Goal: Task Accomplishment & Management: Manage account settings

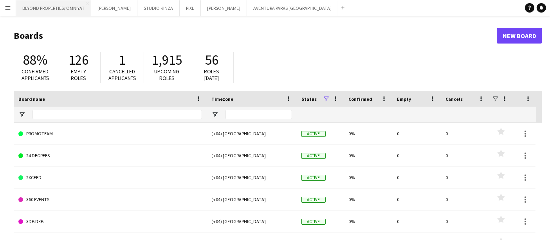
click at [45, 9] on button "BEYOND PROPERTIES/ OMNIYAT Close" at bounding box center [53, 7] width 75 height 15
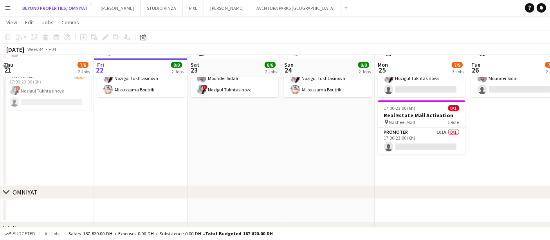
scroll to position [251, 0]
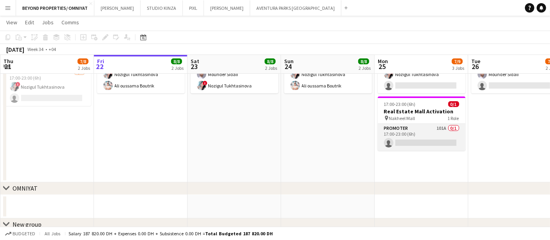
click at [417, 130] on app-card-role "Promoter 101A 0/1 17:00-23:00 (6h) single-neutral-actions" at bounding box center [422, 137] width 88 height 27
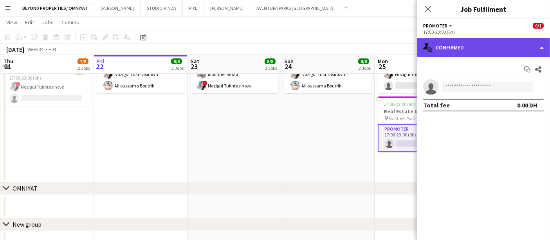
click at [481, 42] on div "single-neutral-actions-check-2 Confirmed" at bounding box center [483, 47] width 133 height 19
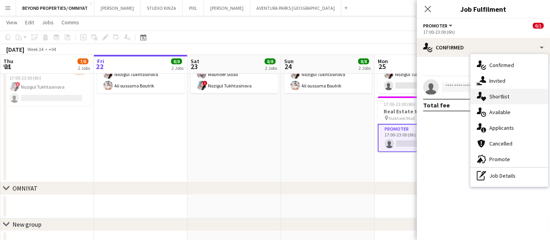
click at [508, 99] on div "single-neutral-actions-heart Shortlist" at bounding box center [510, 97] width 78 height 16
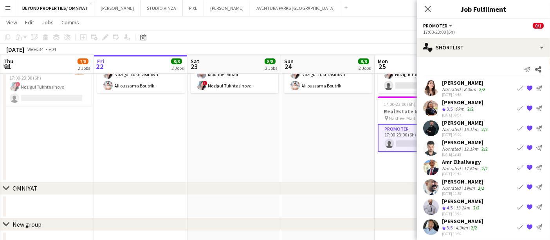
scroll to position [4, 0]
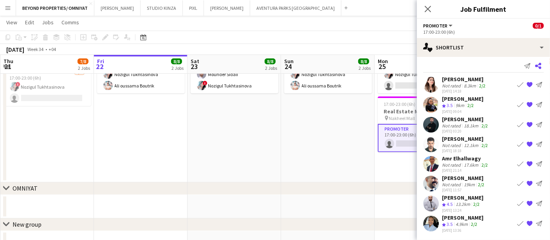
click at [535, 64] on icon at bounding box center [538, 66] width 6 height 6
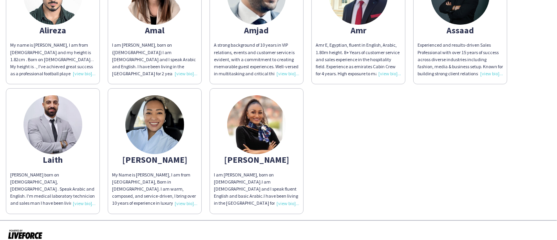
scroll to position [151, 0]
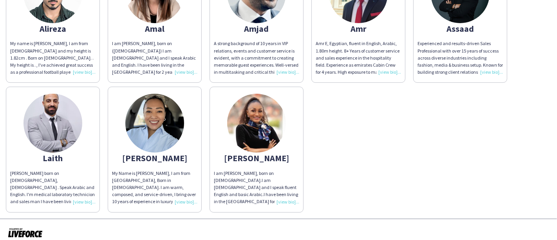
click at [250, 125] on img at bounding box center [256, 123] width 59 height 59
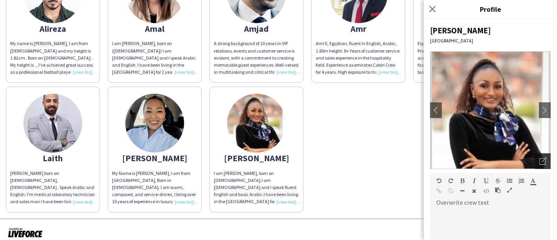
click at [536, 157] on div "Open photos pop-in" at bounding box center [543, 161] width 16 height 16
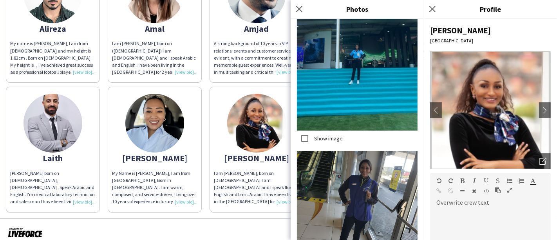
scroll to position [3833, 0]
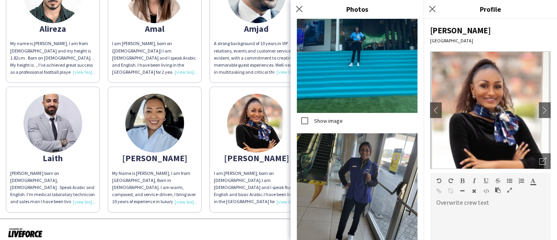
click at [276, 87] on app-share-pages-crew-card "Pearl Brenda I am Brenda Pearl Asasira, born on 13th of January, 1991.I am Ugan…" at bounding box center [257, 149] width 94 height 125
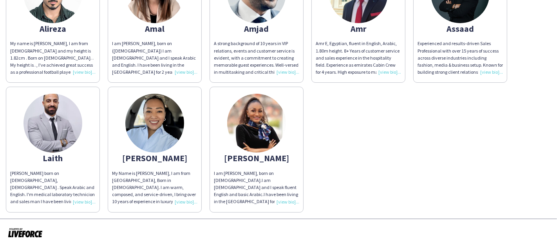
click at [151, 128] on img at bounding box center [154, 123] width 59 height 59
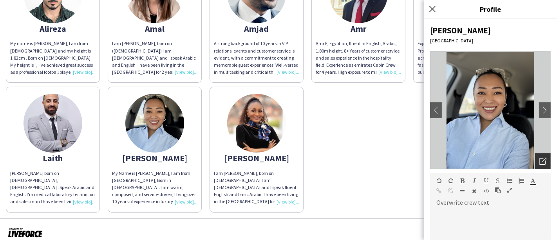
click at [542, 158] on icon at bounding box center [544, 159] width 5 height 5
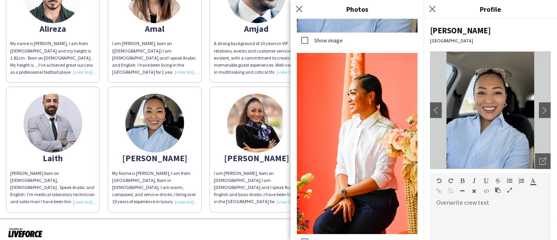
scroll to position [1395, 0]
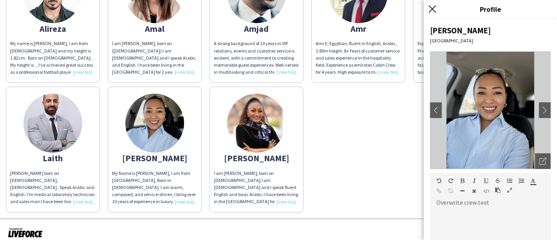
click at [432, 7] on icon "Close pop-in" at bounding box center [431, 8] width 7 height 7
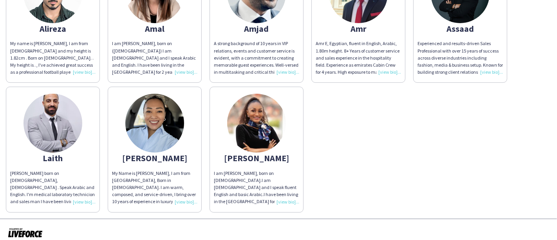
click at [55, 117] on img at bounding box center [52, 123] width 59 height 59
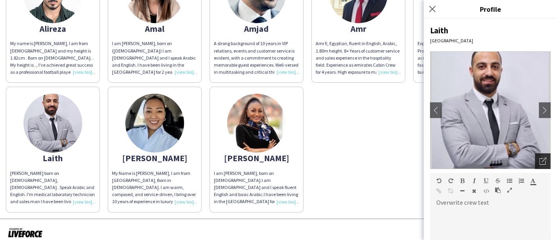
click at [539, 159] on icon "Open photos pop-in" at bounding box center [542, 160] width 7 height 7
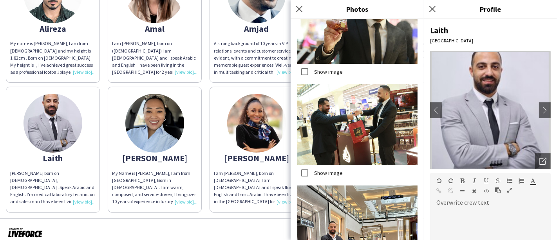
scroll to position [1941, 0]
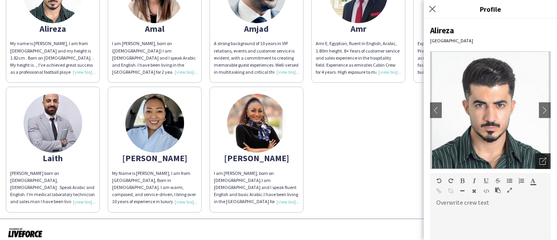
click at [539, 159] on icon "Open photos pop-in" at bounding box center [542, 160] width 7 height 7
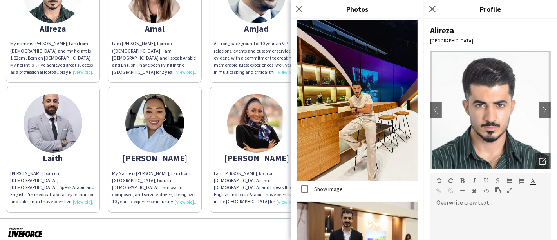
scroll to position [4475, 0]
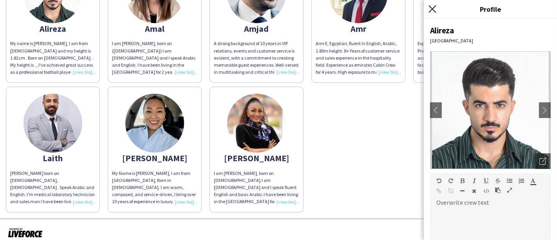
click at [432, 11] on icon "Close pop-in" at bounding box center [431, 8] width 7 height 7
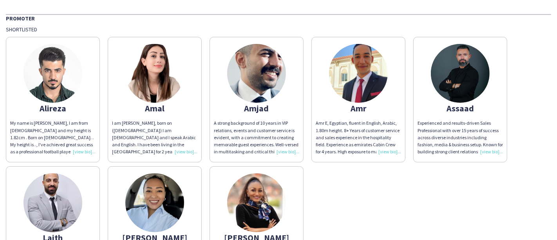
scroll to position [67, 0]
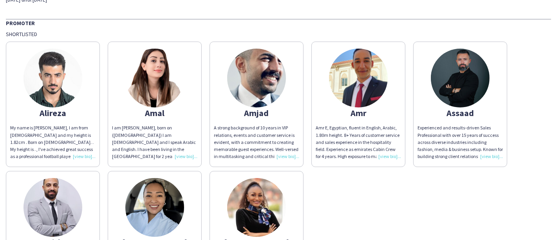
click at [148, 98] on img at bounding box center [154, 78] width 59 height 59
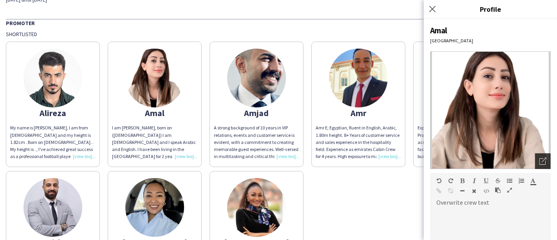
click at [536, 156] on div "Open photos pop-in" at bounding box center [543, 161] width 16 height 16
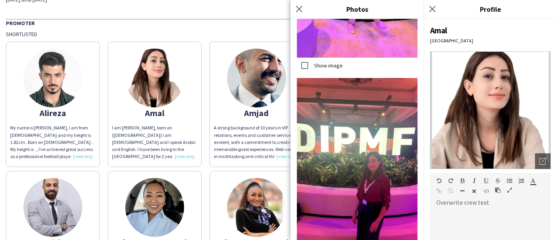
scroll to position [2454, 0]
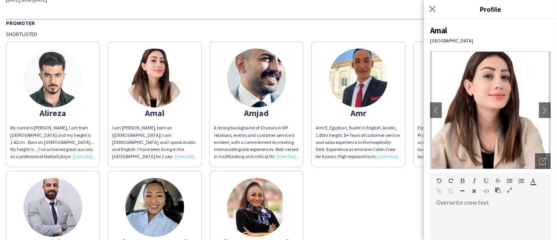
click at [258, 83] on img at bounding box center [256, 78] width 59 height 59
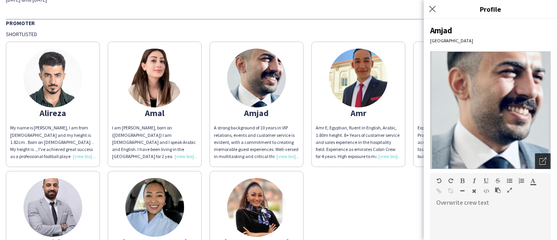
click at [539, 159] on icon "Open photos pop-in" at bounding box center [542, 160] width 7 height 7
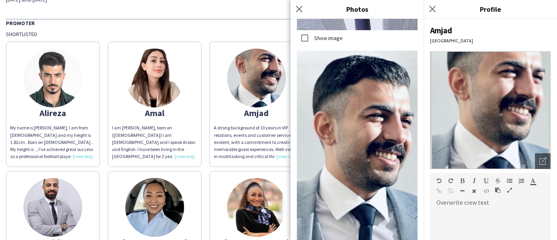
scroll to position [509, 0]
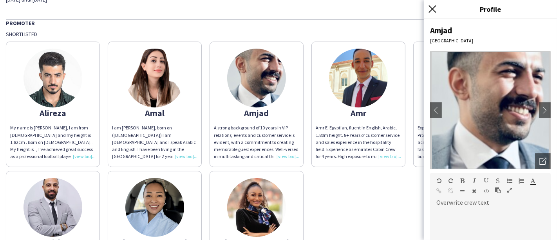
click at [433, 11] on icon "Close pop-in" at bounding box center [431, 8] width 7 height 7
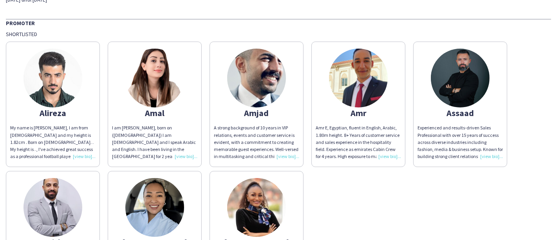
click at [374, 67] on img at bounding box center [358, 78] width 59 height 59
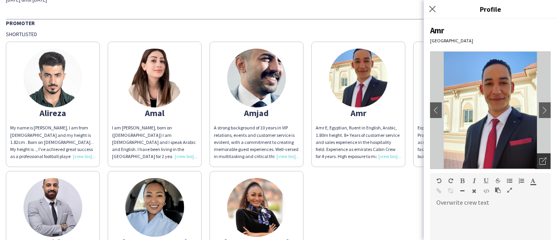
click at [539, 158] on icon "Open photos pop-in" at bounding box center [542, 160] width 7 height 7
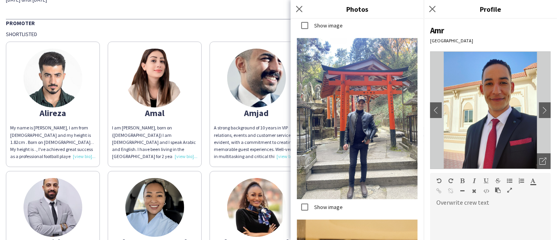
scroll to position [5330, 0]
click at [300, 11] on icon "Close pop-in" at bounding box center [298, 8] width 7 height 7
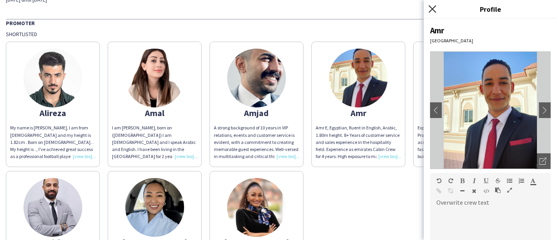
click at [431, 7] on icon at bounding box center [431, 8] width 7 height 7
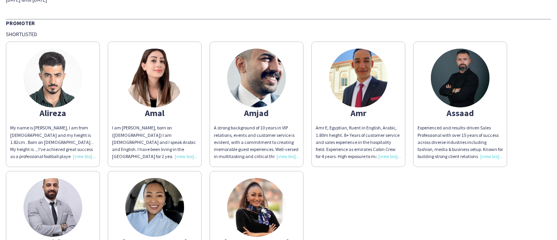
click at [451, 79] on img at bounding box center [460, 78] width 59 height 59
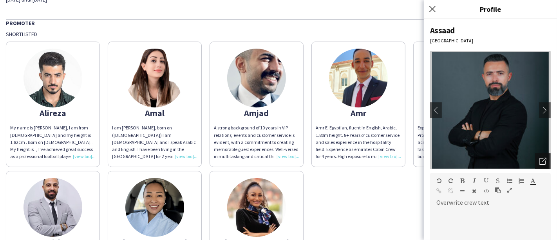
click at [535, 165] on div "Open photos pop-in" at bounding box center [543, 161] width 16 height 16
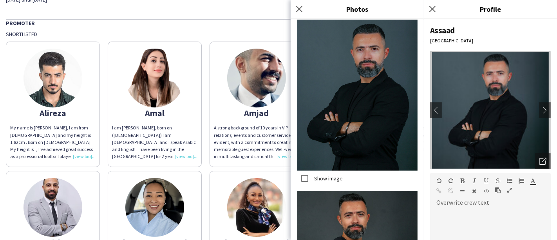
scroll to position [0, 0]
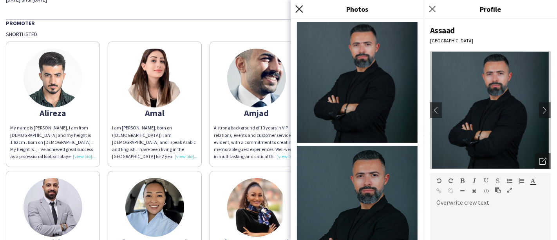
click at [298, 9] on icon at bounding box center [298, 8] width 7 height 7
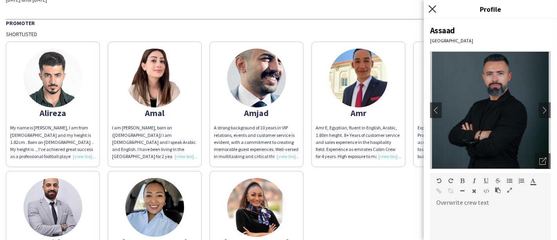
click at [435, 12] on icon at bounding box center [431, 8] width 7 height 7
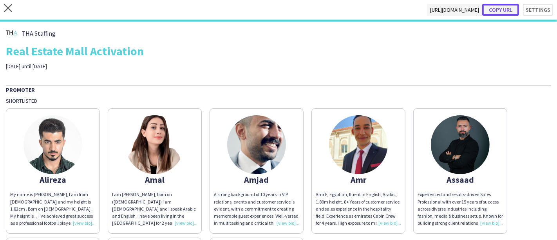
click at [500, 12] on button "Copy url" at bounding box center [500, 10] width 37 height 12
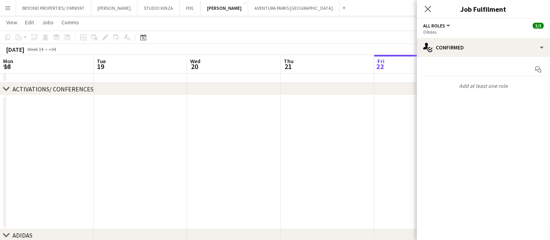
scroll to position [0, 187]
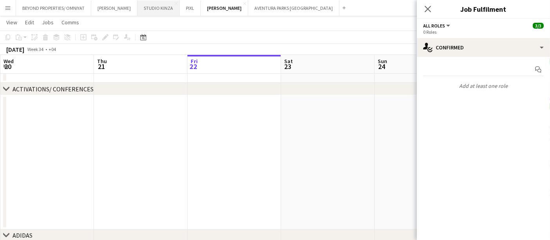
click at [137, 8] on button "STUDIO KINZA Close" at bounding box center [158, 7] width 42 height 15
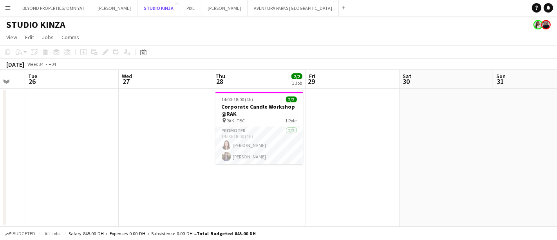
scroll to position [0, 256]
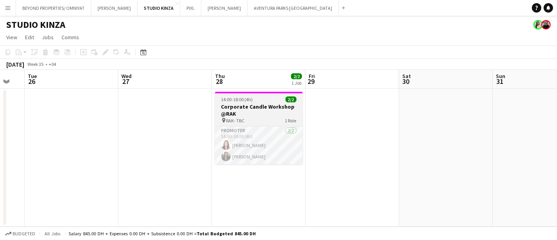
click at [255, 107] on h3 "Corporate Candle Workshop @RAK" at bounding box center [259, 110] width 88 height 14
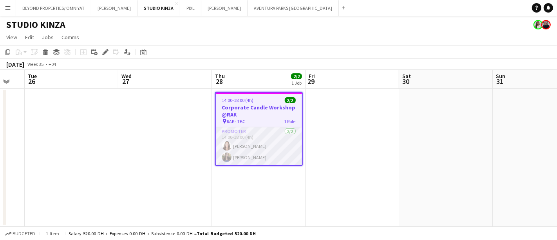
click at [271, 133] on app-card-role "Promoter 2/2 14:00-18:00 (4h) Natasha Faux Hagar Maher" at bounding box center [259, 146] width 86 height 38
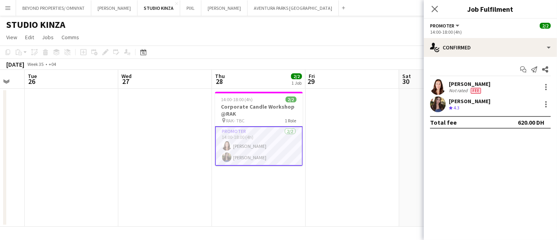
click at [261, 144] on app-card-role "Promoter 2/2 14:00-18:00 (4h) Natasha Faux Hagar Maher" at bounding box center [259, 146] width 88 height 40
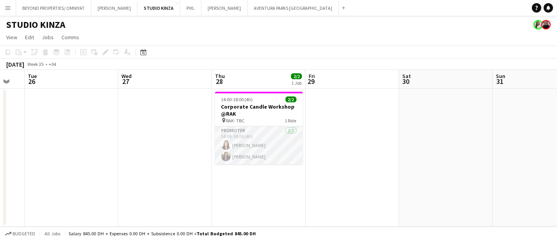
click at [287, 139] on app-card-role "Promoter 2/2 14:00-18:00 (4h) Natasha Faux Hagar Maher" at bounding box center [259, 145] width 88 height 38
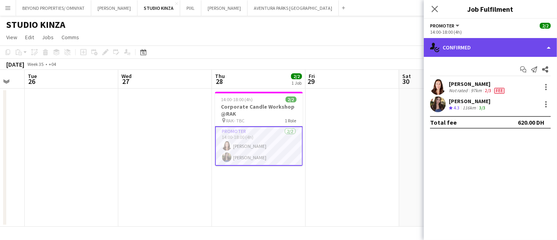
click at [466, 47] on div "single-neutral-actions-check-2 Confirmed" at bounding box center [490, 47] width 133 height 19
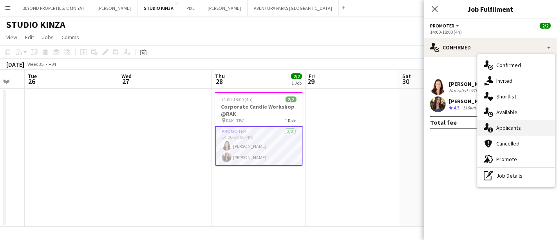
click at [519, 127] on div "single-neutral-actions-information Applicants" at bounding box center [516, 128] width 78 height 16
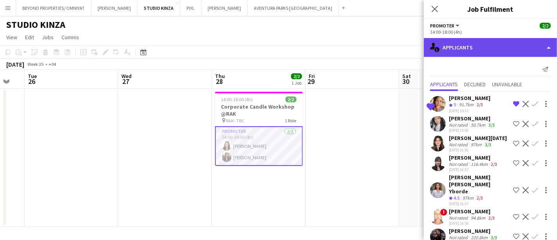
click at [493, 43] on div "single-neutral-actions-information Applicants" at bounding box center [490, 47] width 133 height 19
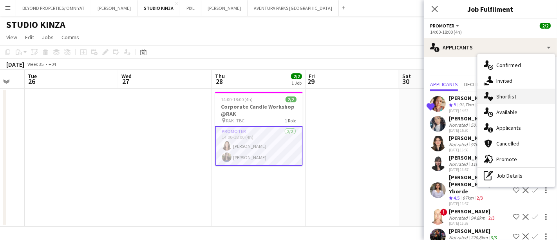
click at [511, 97] on div "single-neutral-actions-heart Shortlist" at bounding box center [516, 97] width 78 height 16
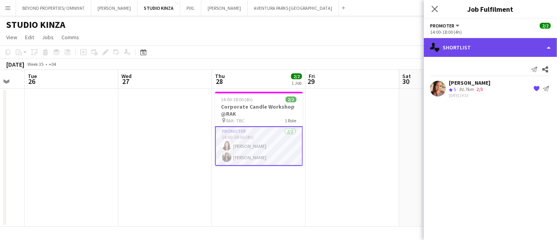
click at [489, 40] on div "single-neutral-actions-heart Shortlist" at bounding box center [490, 47] width 133 height 19
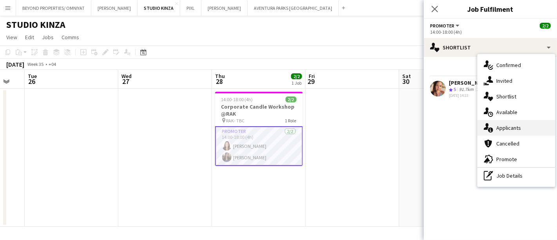
click at [515, 127] on div "single-neutral-actions-information Applicants" at bounding box center [516, 128] width 78 height 16
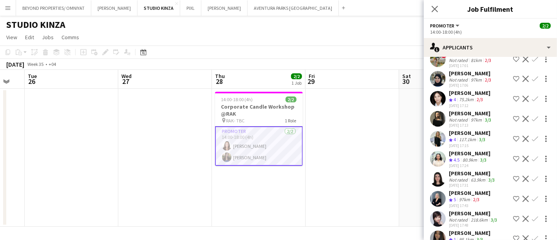
scroll to position [256, 0]
click at [461, 136] on div "117.1km" at bounding box center [467, 139] width 20 height 7
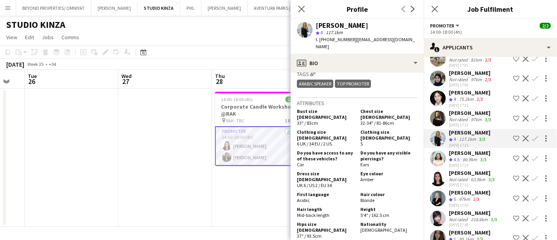
scroll to position [381, 0]
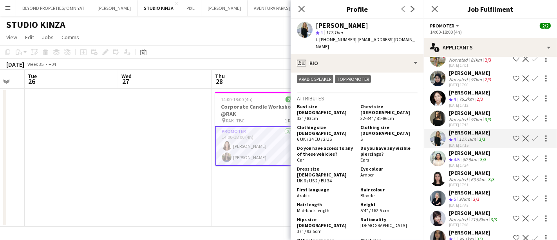
click at [250, 148] on app-card-role "Promoter 2/2 14:00-18:00 (4h) Natasha Faux Hagar Maher" at bounding box center [259, 146] width 88 height 40
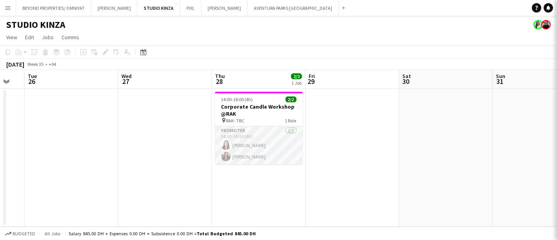
scroll to position [0, 0]
click at [244, 141] on app-card-role "Promoter 2/2 14:00-18:00 (4h) Natasha Faux Hagar Maher" at bounding box center [259, 145] width 88 height 38
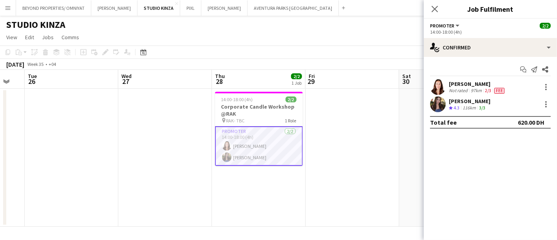
click at [465, 85] on div "[PERSON_NAME]" at bounding box center [477, 83] width 57 height 7
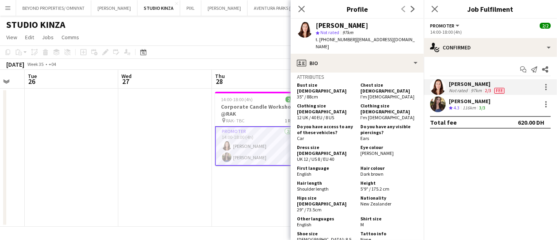
scroll to position [429, 0]
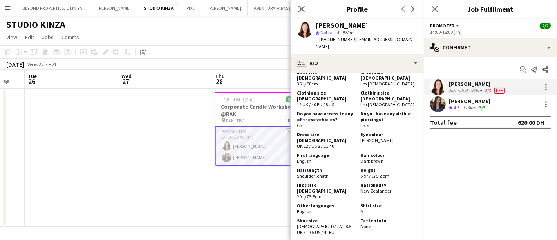
click at [486, 101] on div "[PERSON_NAME]" at bounding box center [470, 101] width 42 height 7
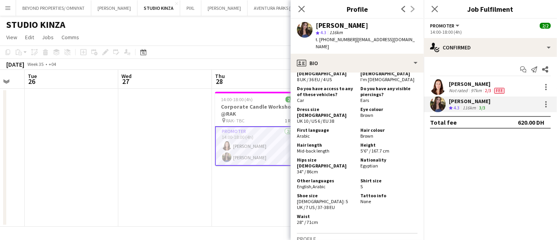
scroll to position [536, 0]
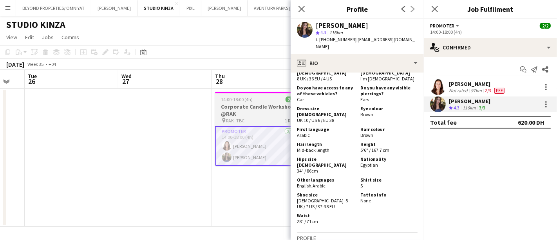
click at [257, 138] on app-card-role "Promoter 2/2 14:00-18:00 (4h) Natasha Faux Hagar Maher" at bounding box center [259, 146] width 88 height 40
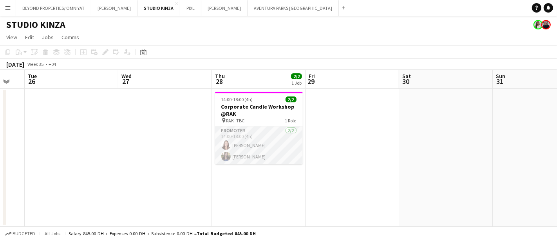
click at [278, 148] on app-card-role "Promoter 2/2 14:00-18:00 (4h) Natasha Faux Hagar Maher" at bounding box center [259, 145] width 88 height 38
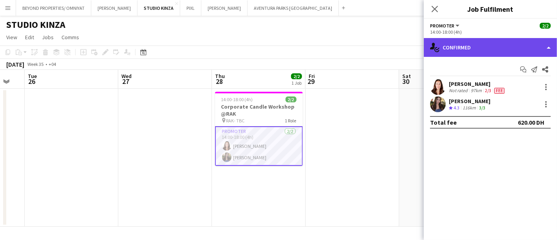
click at [465, 55] on div "single-neutral-actions-check-2 Confirmed" at bounding box center [490, 47] width 133 height 19
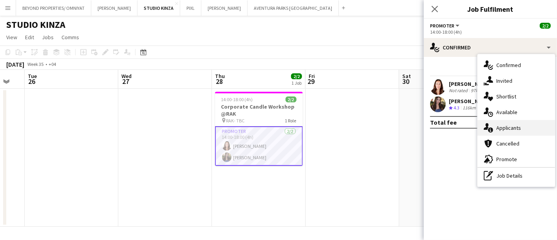
click at [503, 128] on div "single-neutral-actions-information Applicants" at bounding box center [516, 128] width 78 height 16
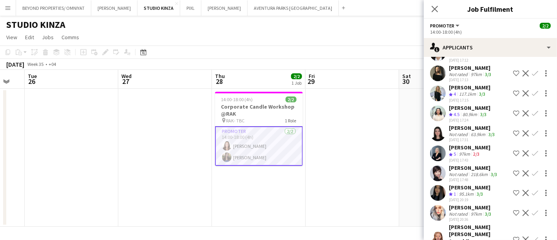
scroll to position [303, 0]
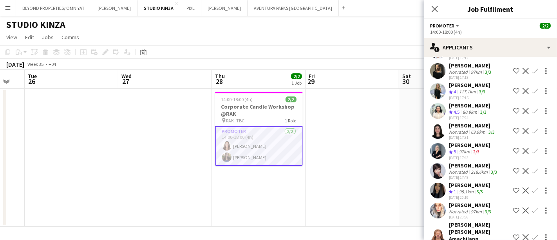
click at [461, 148] on div "97km" at bounding box center [464, 151] width 14 height 7
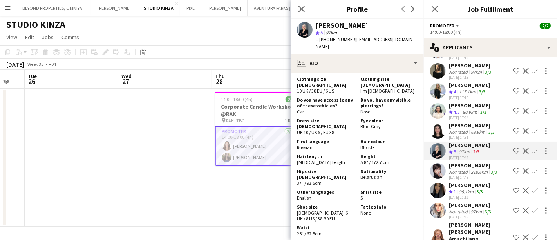
scroll to position [425, 0]
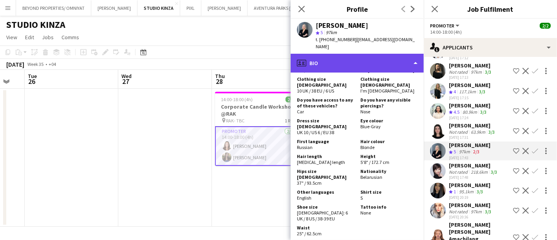
click at [369, 55] on div "profile Bio" at bounding box center [357, 63] width 133 height 19
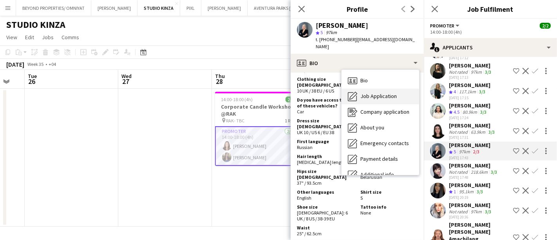
click at [378, 92] on span "Job Application" at bounding box center [378, 95] width 36 height 7
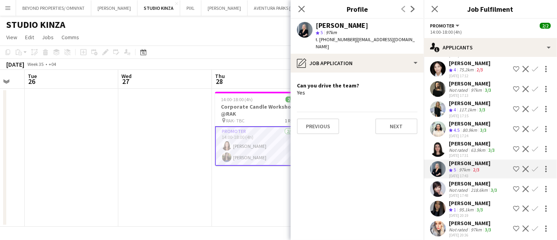
scroll to position [283, 0]
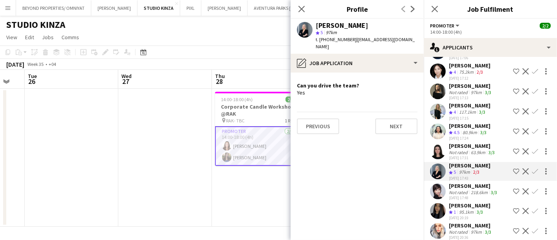
click at [513, 168] on app-icon "Shortlist crew" at bounding box center [516, 171] width 6 height 6
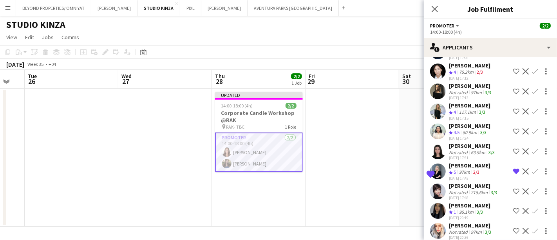
click at [478, 122] on div "[PERSON_NAME]" at bounding box center [470, 125] width 42 height 7
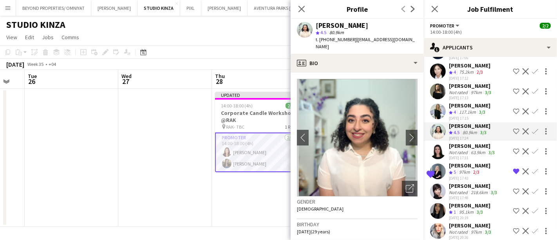
click at [460, 189] on div "Not rated" at bounding box center [459, 192] width 20 height 6
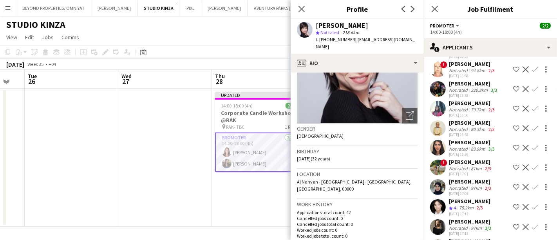
scroll to position [145, 0]
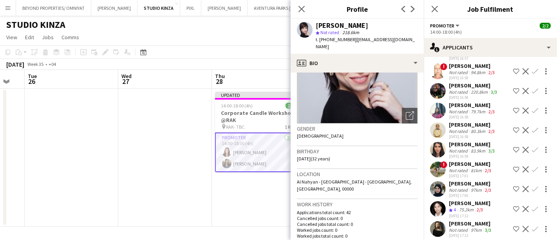
click at [469, 167] on div "81km" at bounding box center [476, 170] width 14 height 6
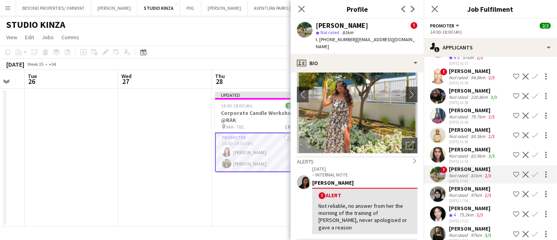
scroll to position [140, 0]
click at [472, 146] on div "[PERSON_NAME]" at bounding box center [472, 149] width 47 height 7
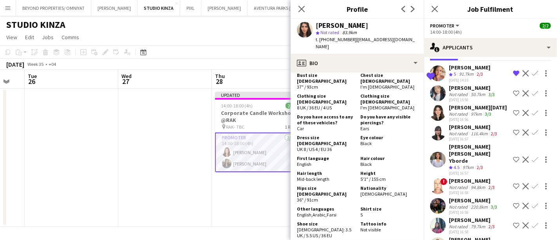
scroll to position [33, 0]
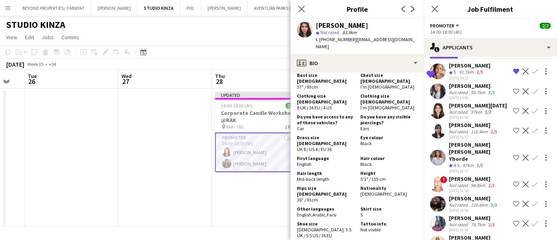
click at [463, 162] on div "97km" at bounding box center [468, 165] width 14 height 7
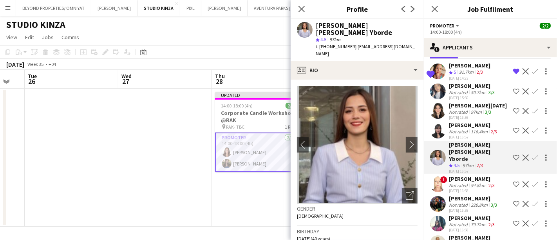
click at [367, 228] on h3 "Birthday" at bounding box center [357, 231] width 121 height 7
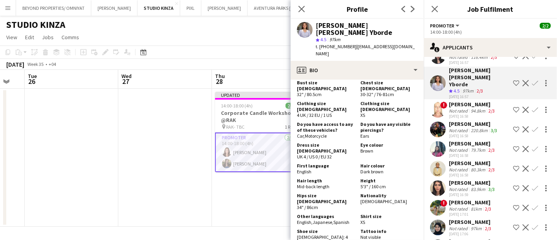
scroll to position [117, 0]
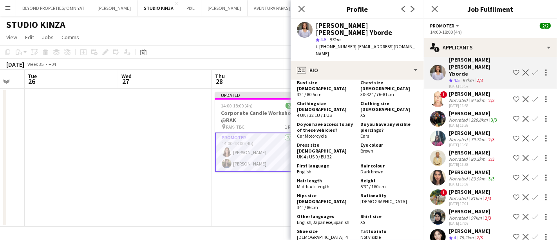
click at [449, 123] on div "[DATE] 16:58" at bounding box center [474, 125] width 50 height 5
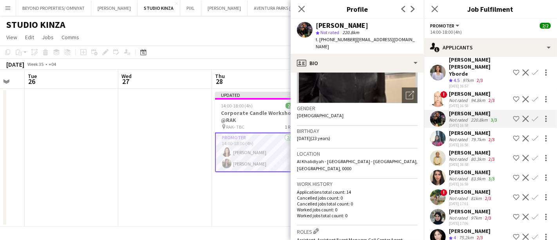
scroll to position [91, 0]
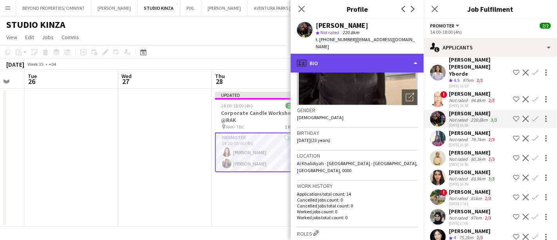
click at [396, 54] on div "profile Bio" at bounding box center [357, 63] width 133 height 19
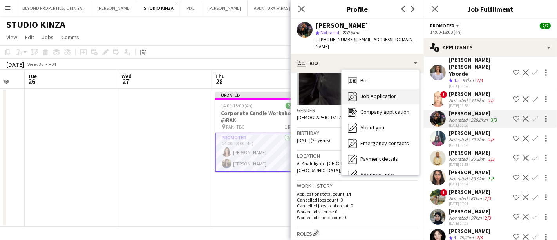
click at [383, 92] on span "Job Application" at bounding box center [378, 95] width 36 height 7
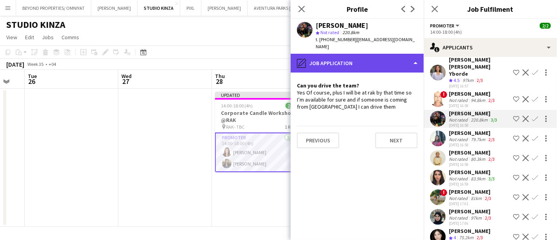
click at [366, 58] on div "pencil4 Job Application" at bounding box center [357, 63] width 133 height 19
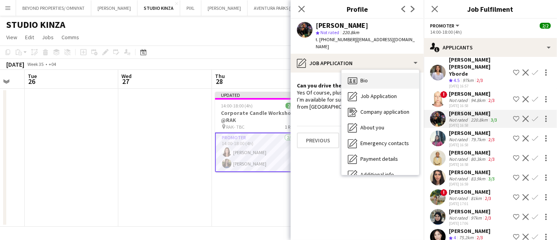
click at [384, 78] on div "Bio Bio" at bounding box center [381, 81] width 78 height 16
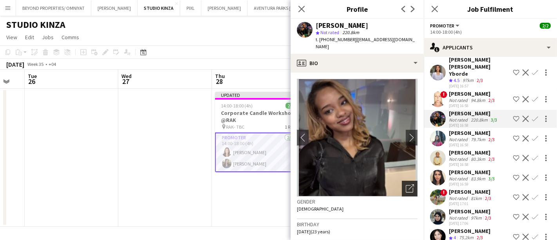
click at [409, 184] on icon at bounding box center [411, 186] width 5 height 5
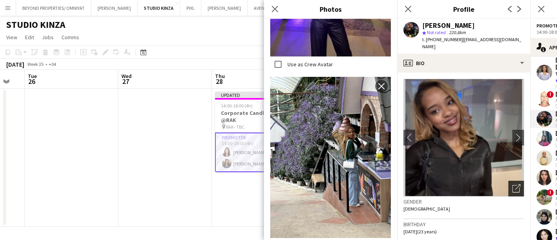
scroll to position [2523, 0]
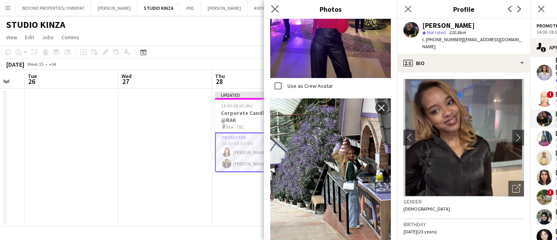
click at [277, 13] on app-icon "Close pop-in" at bounding box center [274, 9] width 11 height 11
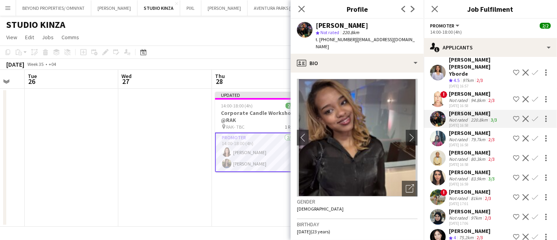
click at [513, 116] on app-icon "Shortlist crew" at bounding box center [516, 119] width 6 height 6
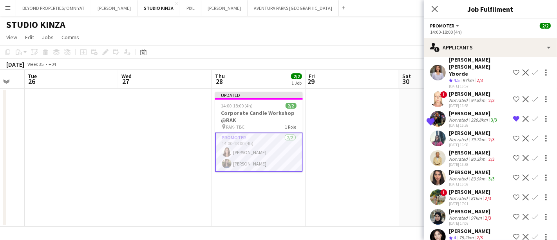
scroll to position [104, 0]
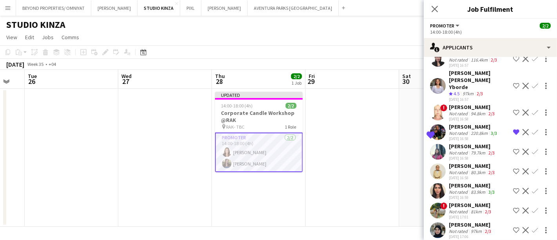
drag, startPoint x: 475, startPoint y: 183, endPoint x: 480, endPoint y: 72, distance: 110.5
click at [480, 72] on div "Shortlisted Punchita Srisuwan Crew rating 5 91.7km 2/3 08-08-2025 14:33 Remove …" at bounding box center [490, 230] width 133 height 487
click at [480, 72] on div "Sharlene Mae Yborde" at bounding box center [479, 79] width 61 height 21
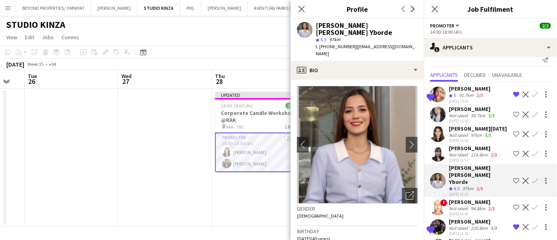
scroll to position [0, 0]
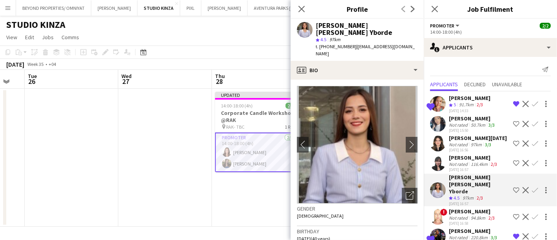
click at [463, 147] on div "08-08-2025 16:56" at bounding box center [478, 149] width 58 height 5
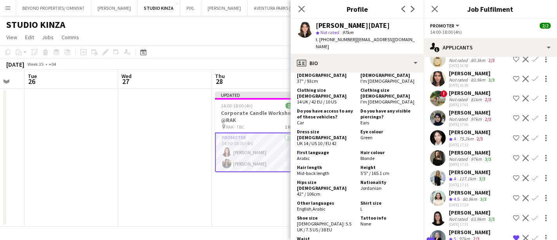
scroll to position [219, 0]
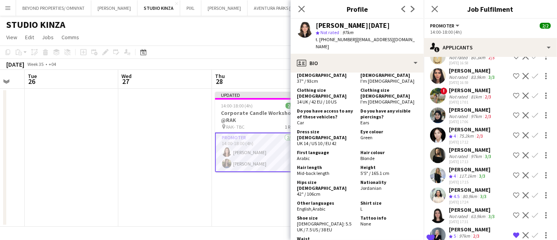
click at [464, 153] on div "Not rated" at bounding box center [459, 156] width 20 height 6
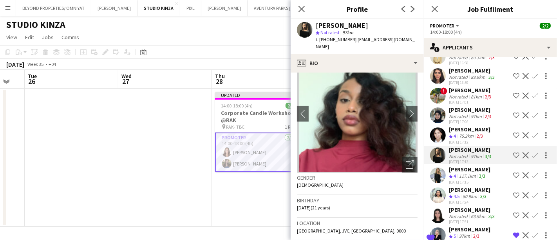
scroll to position [0, 0]
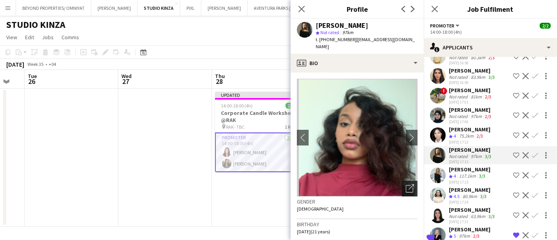
click at [406, 184] on icon "Open photos pop-in" at bounding box center [410, 188] width 8 height 8
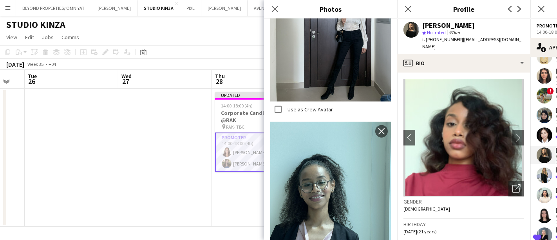
scroll to position [807, 0]
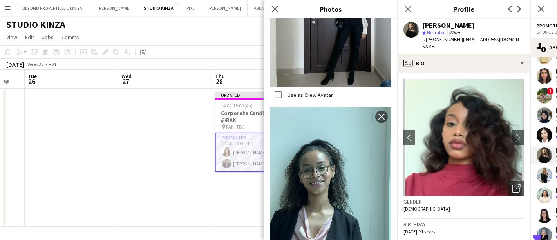
click at [269, 9] on div "Close pop-in" at bounding box center [275, 9] width 22 height 18
click at [275, 9] on icon at bounding box center [274, 8] width 7 height 7
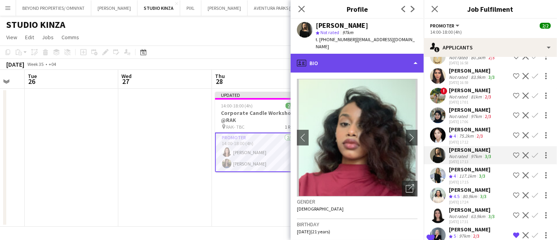
click at [358, 56] on div "profile Bio" at bounding box center [357, 63] width 133 height 19
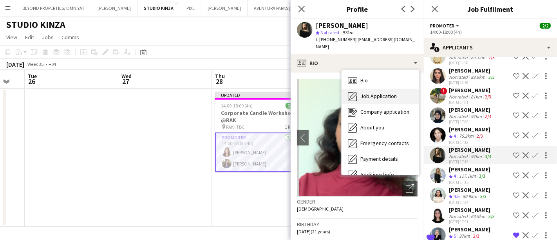
click at [373, 92] on span "Job Application" at bounding box center [378, 95] width 36 height 7
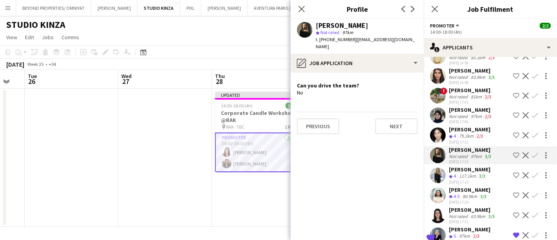
click at [513, 152] on app-icon "Shortlist crew" at bounding box center [516, 155] width 6 height 6
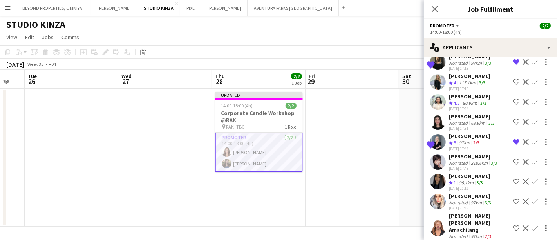
scroll to position [322, 0]
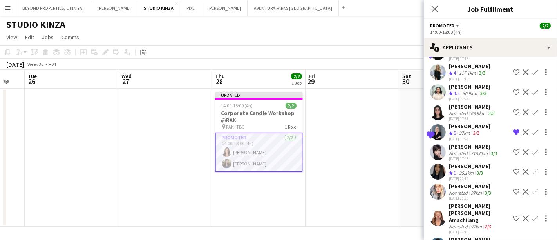
click at [462, 190] on div "Not rated" at bounding box center [459, 193] width 20 height 6
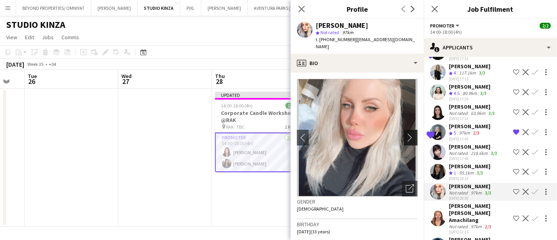
click at [406, 133] on app-icon "chevron-right" at bounding box center [412, 137] width 12 height 8
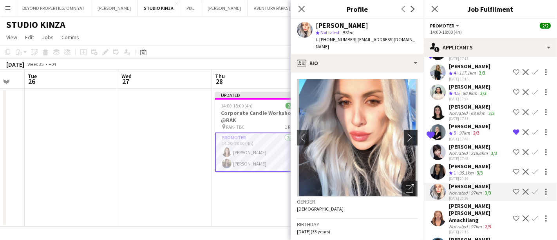
click at [406, 133] on app-icon "chevron-right" at bounding box center [412, 137] width 12 height 8
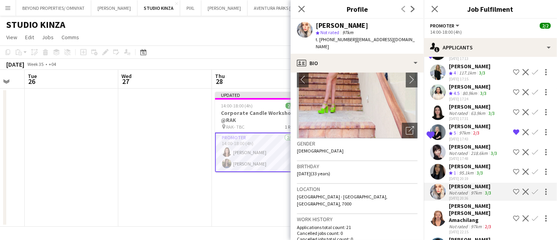
scroll to position [52, 0]
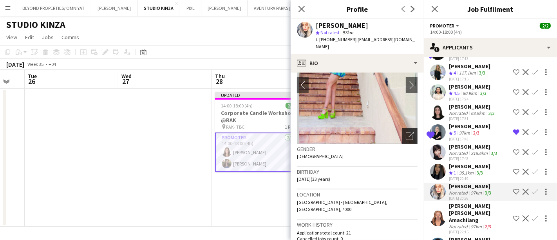
click at [406, 132] on icon "Open photos pop-in" at bounding box center [410, 136] width 8 height 8
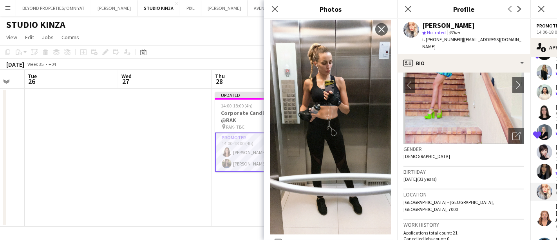
scroll to position [645, 0]
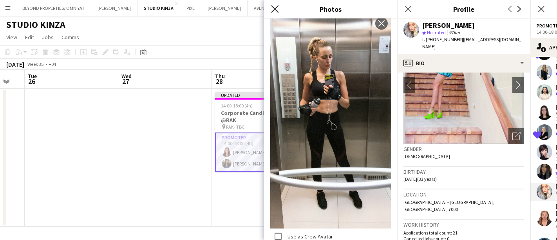
click at [275, 9] on icon at bounding box center [274, 8] width 7 height 7
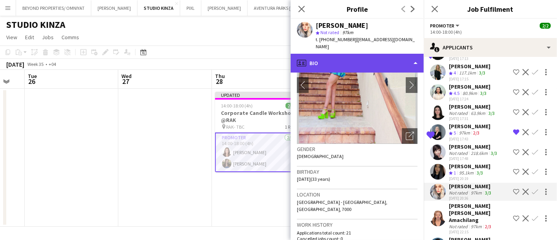
click at [375, 54] on div "profile Bio" at bounding box center [357, 63] width 133 height 19
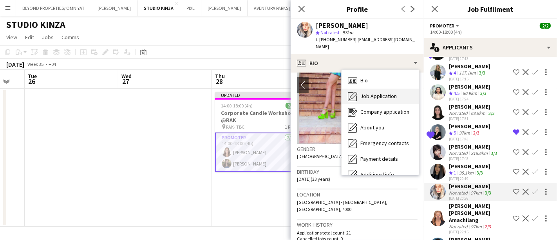
click at [381, 92] on span "Job Application" at bounding box center [378, 95] width 36 height 7
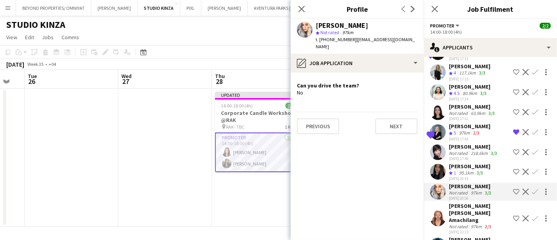
click at [513, 188] on app-icon "Shortlist crew" at bounding box center [516, 191] width 6 height 6
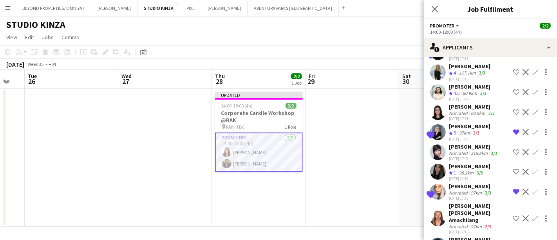
scroll to position [247, 0]
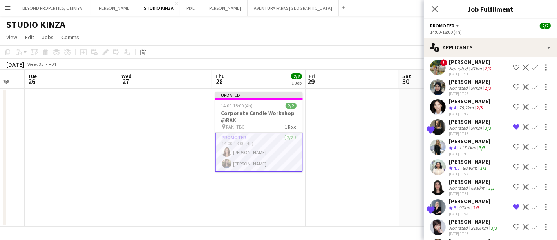
click at [391, 69] on div "August 2025 Week 35 • +04 Publish 1 job Revert 1 job" at bounding box center [278, 64] width 557 height 11
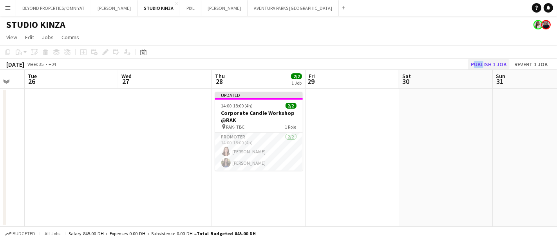
drag, startPoint x: 438, startPoint y: 63, endPoint x: 482, endPoint y: 63, distance: 43.9
click at [482, 63] on div "August 2025 Week 35 • +04 Publish 1 job Revert 1 job" at bounding box center [278, 64] width 557 height 11
click at [482, 63] on button "Publish 1 job" at bounding box center [489, 64] width 42 height 10
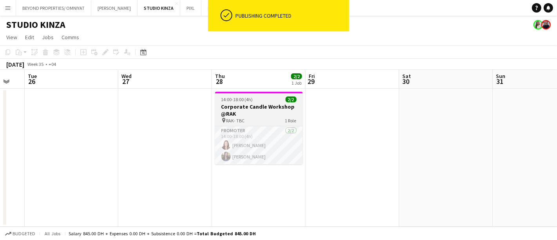
click at [250, 93] on div at bounding box center [259, 93] width 88 height 2
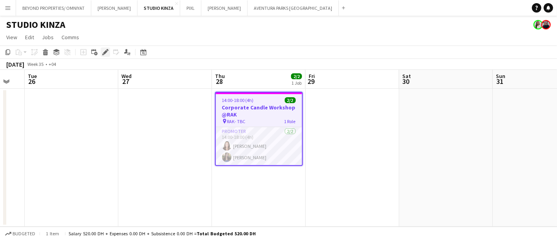
click at [106, 53] on icon "Edit" at bounding box center [105, 52] width 6 height 6
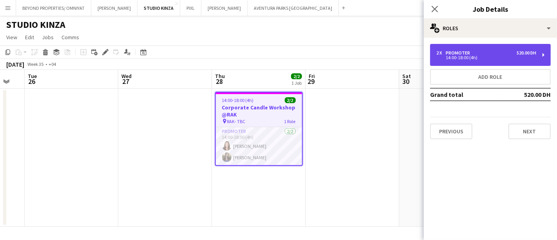
click at [481, 56] on div "14:00-18:00 (4h)" at bounding box center [486, 58] width 100 height 4
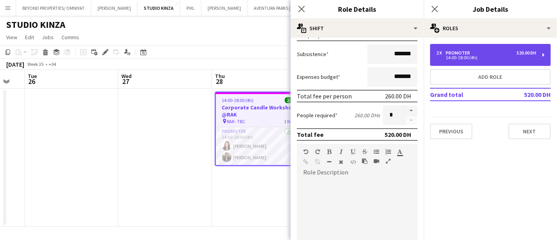
scroll to position [133, 0]
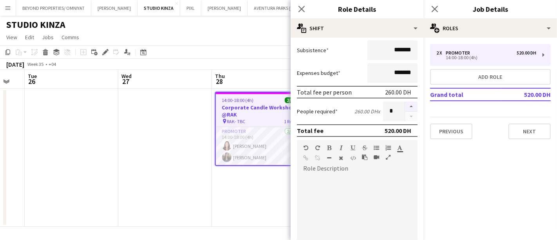
click at [405, 104] on button "button" at bounding box center [411, 106] width 13 height 10
type input "*"
click at [244, 187] on app-date-cell "14:00-18:00 (4h) 2/2 Corporate Candle Workshop @RAK pin RAK- TBC 1 Role Promote…" at bounding box center [259, 158] width 94 height 138
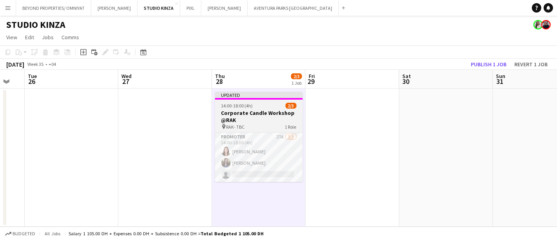
click at [261, 119] on h3 "Corporate Candle Workshop @RAK" at bounding box center [259, 116] width 88 height 14
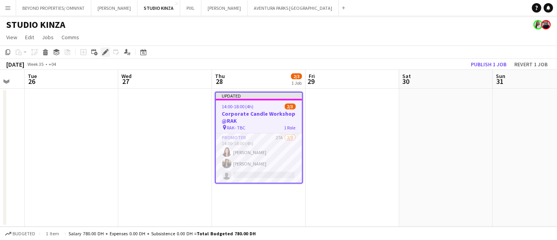
click at [105, 51] on icon at bounding box center [105, 52] width 4 height 4
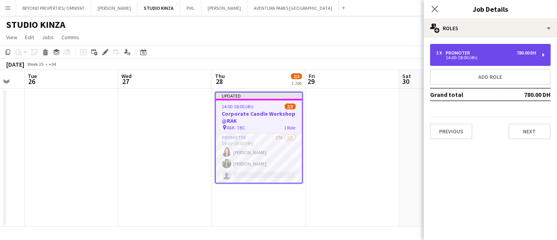
click at [490, 53] on div "3 x Promoter 780.00 DH" at bounding box center [486, 52] width 100 height 5
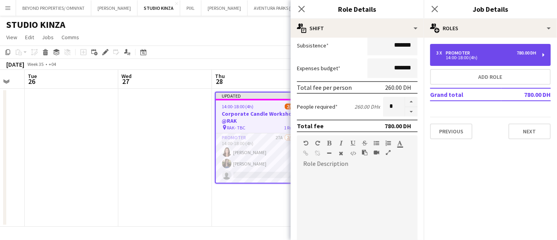
scroll to position [141, 0]
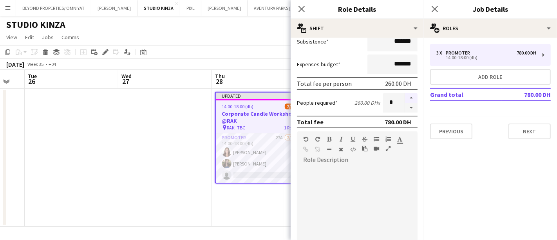
click at [405, 96] on button "button" at bounding box center [411, 98] width 13 height 10
type input "*"
click at [251, 202] on app-date-cell "Updated 14:00-18:00 (4h) 2/3 Corporate Candle Workshop @RAK pin RAK- TBC 1 Role…" at bounding box center [259, 158] width 94 height 138
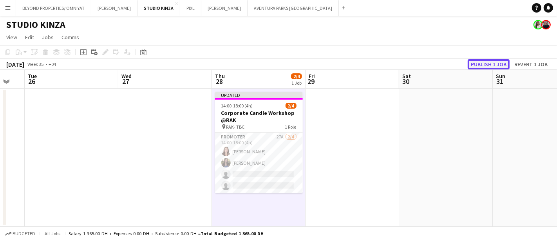
click at [483, 65] on button "Publish 1 job" at bounding box center [489, 64] width 42 height 10
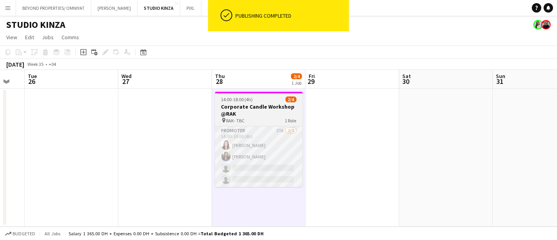
click at [262, 155] on app-card-role "Promoter 27A 2/4 14:00-18:00 (4h) Natasha Faux Hagar Maher single-neutral-actio…" at bounding box center [259, 156] width 88 height 61
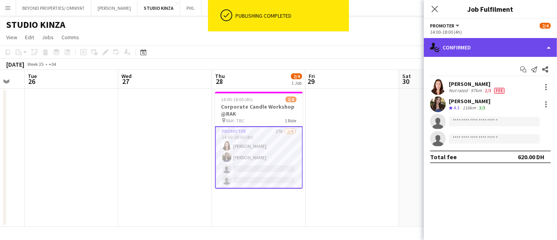
click at [484, 46] on div "single-neutral-actions-check-2 Confirmed" at bounding box center [490, 47] width 133 height 19
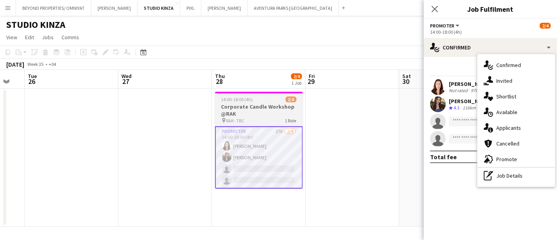
click at [272, 108] on h3 "Corporate Candle Workshop @RAK" at bounding box center [259, 110] width 88 height 14
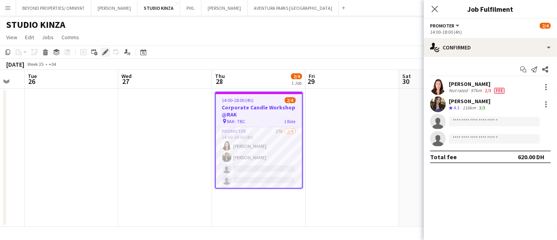
click at [106, 52] on icon "Edit" at bounding box center [105, 52] width 6 height 6
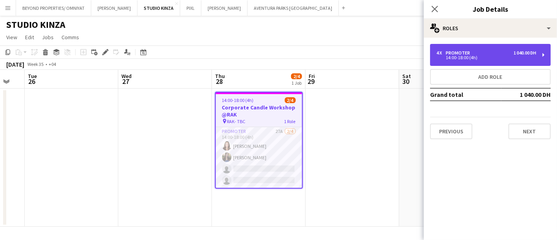
click at [465, 59] on div "14:00-18:00 (4h)" at bounding box center [486, 58] width 100 height 4
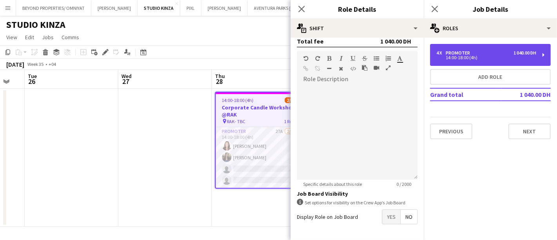
scroll to position [248, 0]
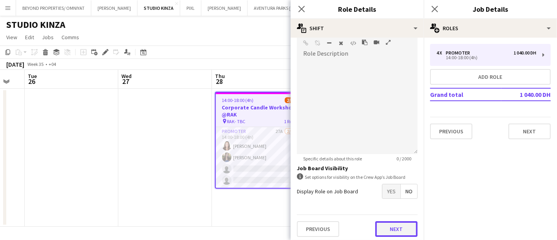
click at [388, 224] on button "Next" at bounding box center [396, 229] width 42 height 16
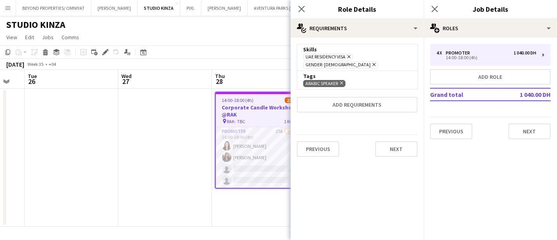
scroll to position [0, 0]
click at [146, 139] on app-date-cell at bounding box center [165, 158] width 94 height 138
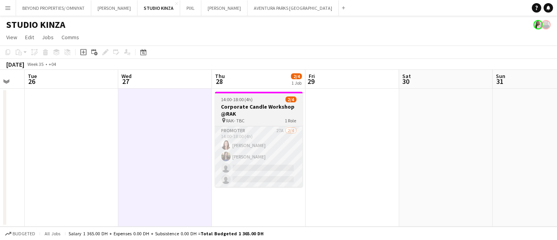
click at [278, 150] on app-card-role "Promoter 27A 2/4 14:00-18:00 (4h) Natasha Faux Hagar Maher single-neutral-actio…" at bounding box center [259, 156] width 88 height 61
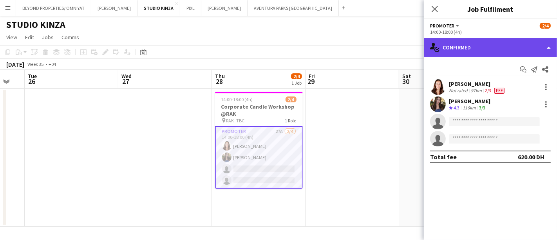
click at [486, 45] on div "single-neutral-actions-check-2 Confirmed" at bounding box center [490, 47] width 133 height 19
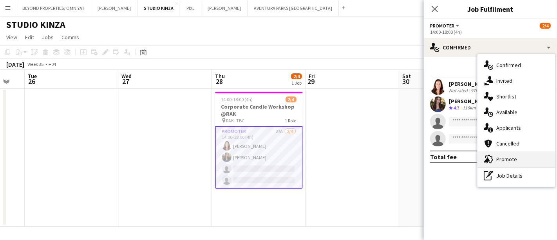
click at [518, 160] on div "advertising-megaphone Promote" at bounding box center [516, 159] width 78 height 16
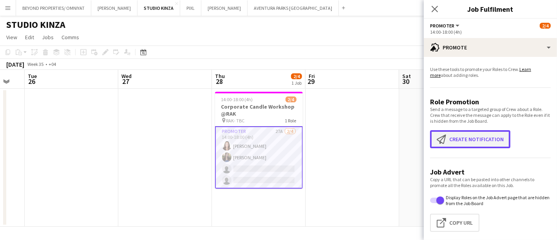
click at [475, 140] on button "Create notification Create notification" at bounding box center [470, 139] width 80 height 18
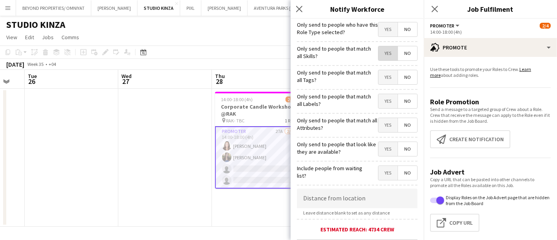
click at [381, 54] on span "Yes" at bounding box center [387, 53] width 19 height 14
click at [378, 79] on span "Yes" at bounding box center [387, 77] width 19 height 14
click at [383, 97] on span "Yes" at bounding box center [387, 101] width 19 height 14
click at [380, 123] on span "Yes" at bounding box center [387, 125] width 19 height 14
click at [380, 146] on span "Yes" at bounding box center [387, 149] width 19 height 14
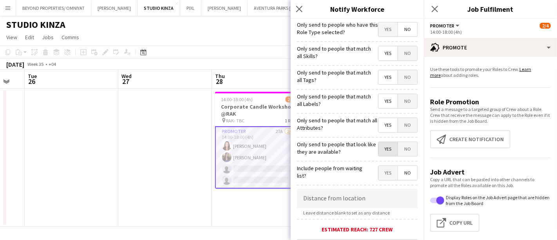
click at [380, 146] on span "Yes" at bounding box center [387, 149] width 19 height 14
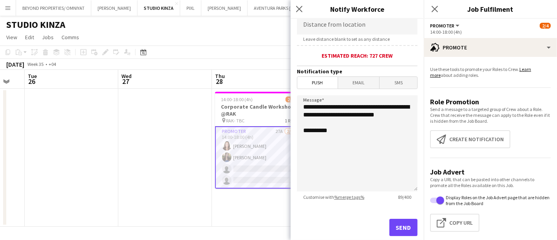
scroll to position [188, 0]
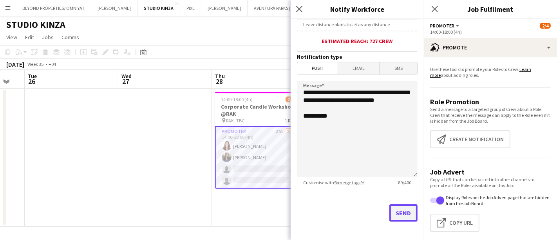
click at [391, 215] on button "Send" at bounding box center [403, 212] width 28 height 17
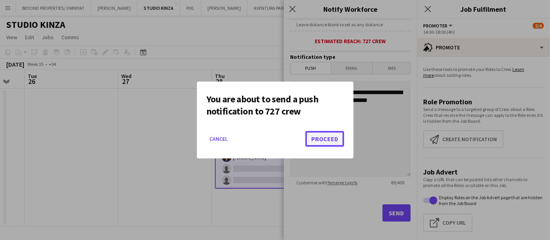
click at [326, 132] on button "Proceed" at bounding box center [324, 139] width 39 height 16
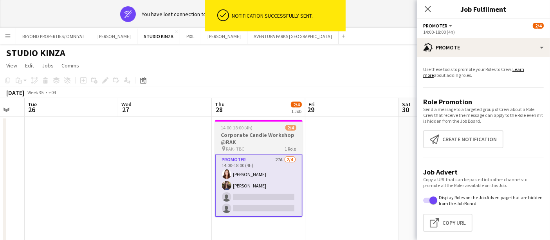
click at [280, 178] on app-card-role "Promoter 27A 2/4 14:00-18:00 (4h) Natasha Faux Hagar Maher single-neutral-actio…" at bounding box center [259, 185] width 88 height 62
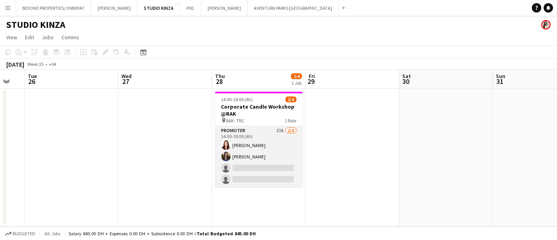
click at [273, 141] on app-card-role "Promoter 27A 2/4 14:00-18:00 (4h) Natasha Faux Hagar Maher single-neutral-actio…" at bounding box center [259, 156] width 88 height 61
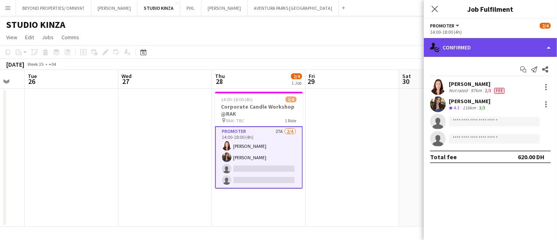
click at [477, 46] on div "single-neutral-actions-check-2 Confirmed" at bounding box center [490, 47] width 133 height 19
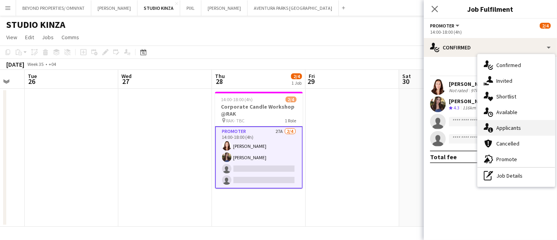
click at [517, 129] on div "single-neutral-actions-information Applicants" at bounding box center [516, 128] width 78 height 16
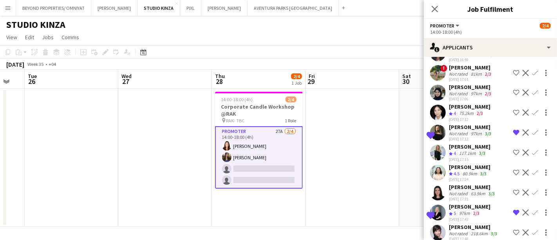
scroll to position [322, 0]
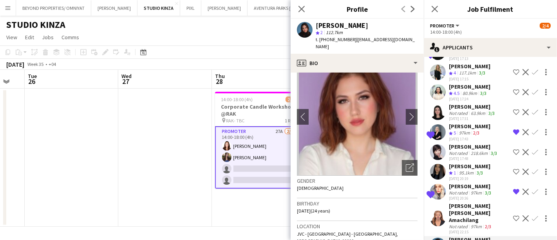
scroll to position [0, 0]
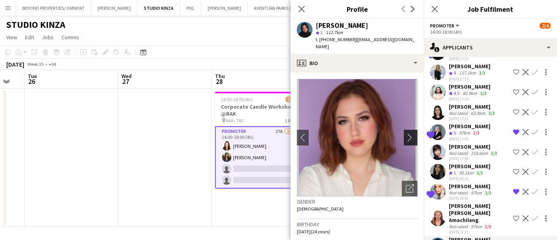
click at [406, 133] on app-icon "chevron-right" at bounding box center [412, 137] width 12 height 8
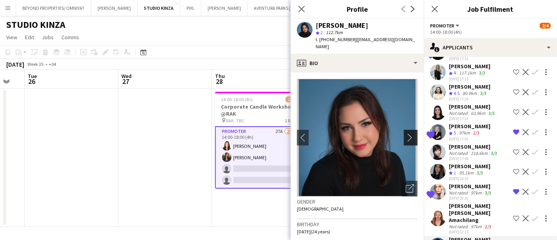
click at [406, 133] on app-icon "chevron-right" at bounding box center [412, 137] width 12 height 8
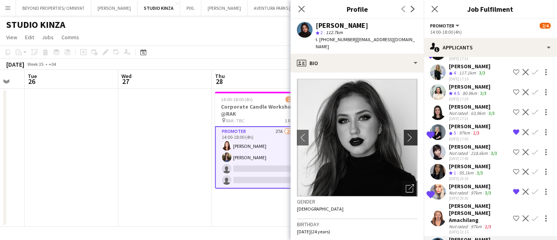
click at [406, 133] on app-icon "chevron-right" at bounding box center [412, 137] width 12 height 8
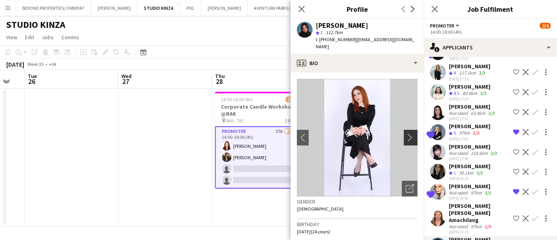
click at [406, 133] on app-icon "chevron-right" at bounding box center [412, 137] width 12 height 8
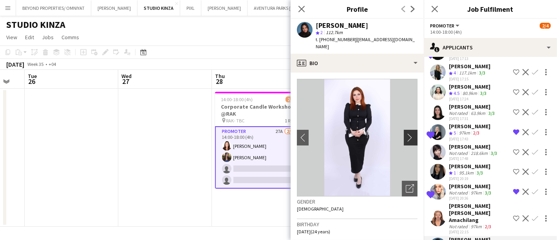
click at [406, 133] on app-icon "chevron-right" at bounding box center [412, 137] width 12 height 8
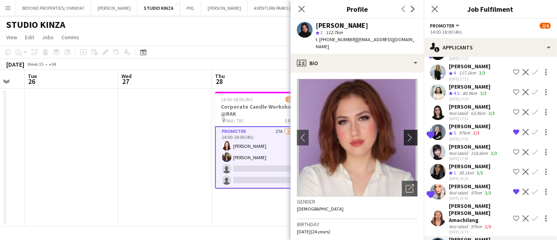
click at [406, 133] on app-icon "chevron-right" at bounding box center [412, 137] width 12 height 8
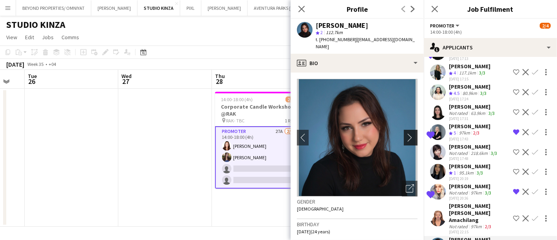
click at [406, 133] on app-icon "chevron-right" at bounding box center [412, 137] width 12 height 8
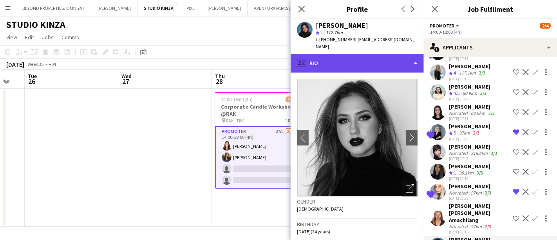
click at [344, 54] on div "profile Bio" at bounding box center [357, 63] width 133 height 19
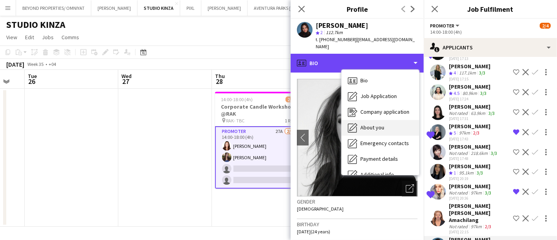
scroll to position [58, 0]
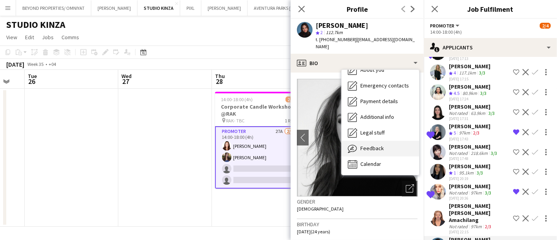
click at [373, 145] on span "Feedback" at bounding box center [371, 148] width 23 height 7
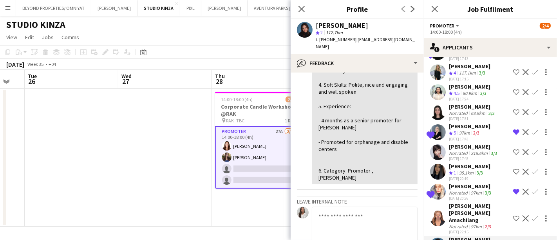
scroll to position [0, 0]
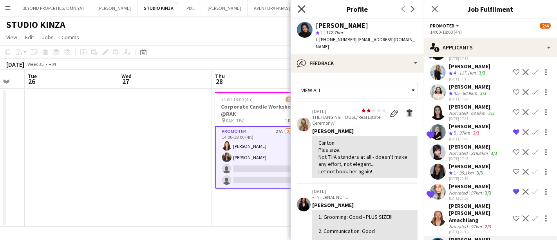
click at [303, 8] on icon at bounding box center [301, 8] width 7 height 7
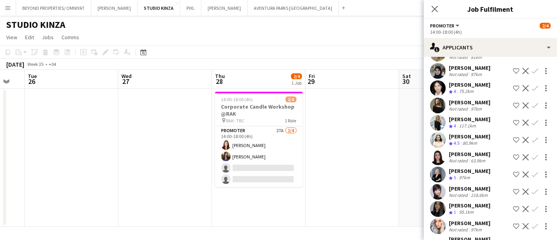
scroll to position [261, 0]
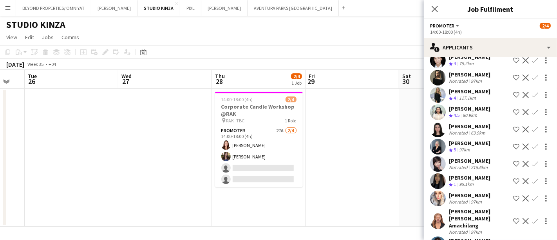
click at [341, 66] on div "August 2025 Week 35 • +04" at bounding box center [278, 64] width 557 height 11
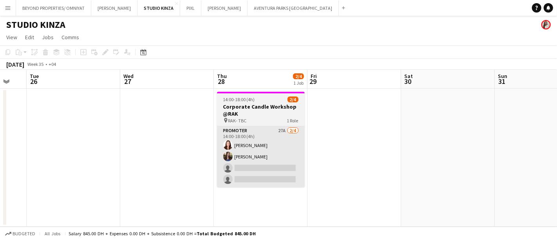
scroll to position [0, 255]
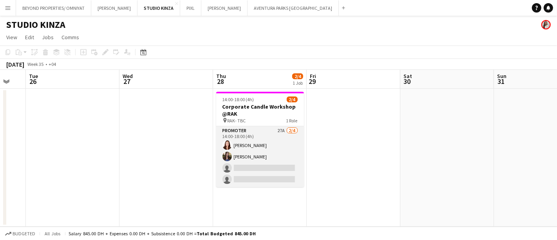
click at [257, 159] on app-card-role "Promoter 27A [DATE] 14:00-18:00 (4h) [PERSON_NAME] [PERSON_NAME] single-neutral…" at bounding box center [260, 156] width 88 height 61
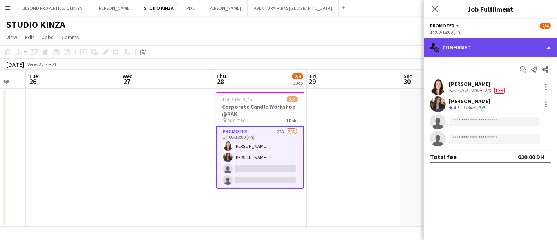
click at [485, 49] on div "single-neutral-actions-check-2 Confirmed" at bounding box center [490, 47] width 133 height 19
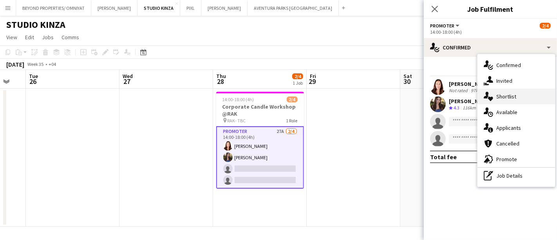
click at [512, 99] on div "single-neutral-actions-heart Shortlist" at bounding box center [516, 97] width 78 height 16
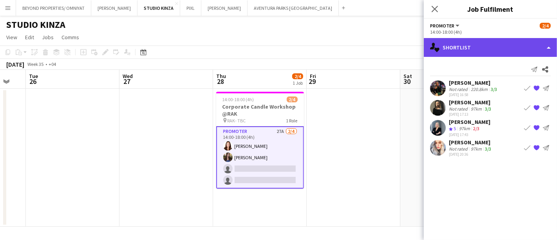
click at [480, 41] on div "single-neutral-actions-heart Shortlist" at bounding box center [490, 47] width 133 height 19
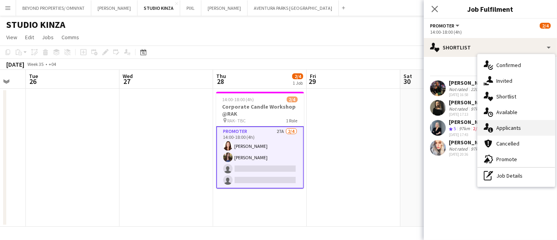
click at [516, 130] on div "single-neutral-actions-information Applicants" at bounding box center [516, 128] width 78 height 16
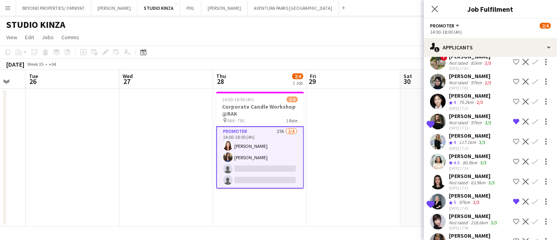
scroll to position [354, 0]
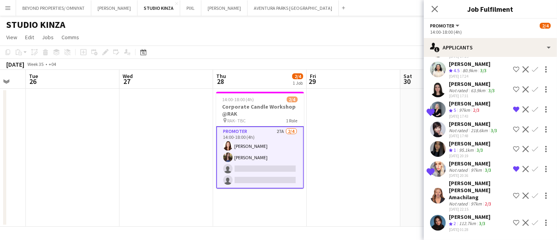
click at [474, 179] on div "[PERSON_NAME] [PERSON_NAME] Amachilang" at bounding box center [479, 189] width 61 height 21
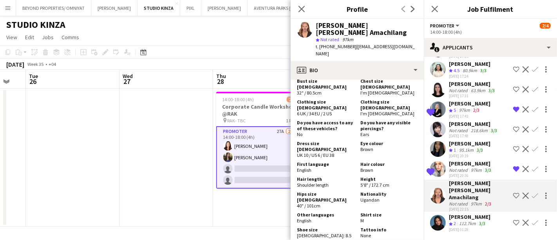
scroll to position [517, 0]
click at [439, 215] on app-user-avatar at bounding box center [438, 223] width 16 height 16
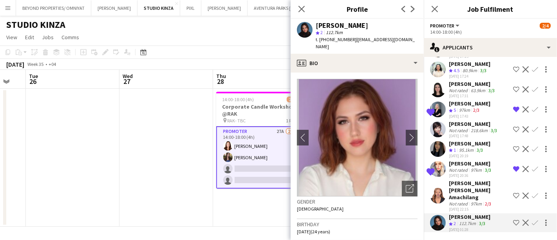
click at [439, 141] on app-user-avatar at bounding box center [438, 149] width 16 height 16
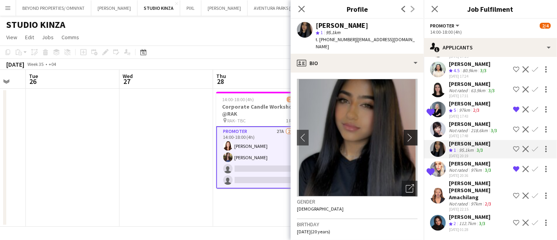
click at [406, 133] on app-icon "chevron-right" at bounding box center [412, 137] width 12 height 8
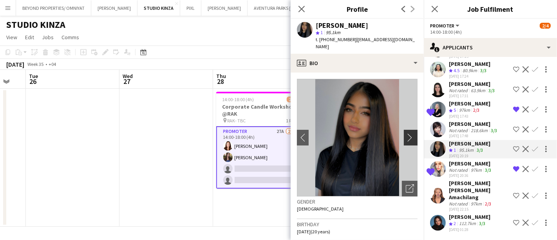
click at [406, 133] on app-icon "chevron-right" at bounding box center [412, 137] width 12 height 8
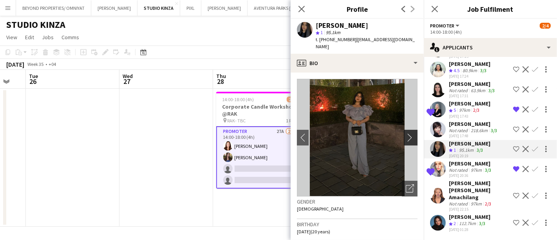
click at [406, 133] on app-icon "chevron-right" at bounding box center [412, 137] width 12 height 8
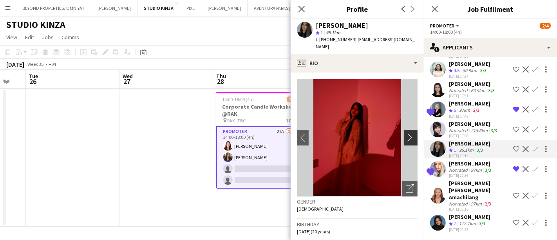
click at [406, 133] on app-icon "chevron-right" at bounding box center [412, 137] width 12 height 8
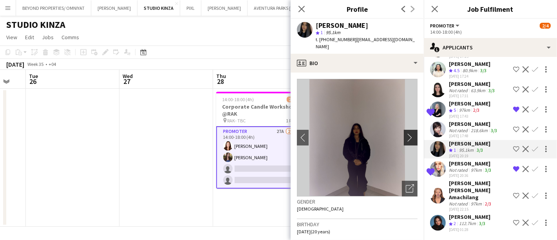
click at [406, 133] on app-icon "chevron-right" at bounding box center [412, 137] width 12 height 8
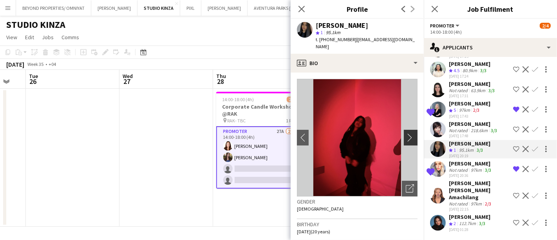
click at [406, 133] on app-icon "chevron-right" at bounding box center [412, 137] width 12 height 8
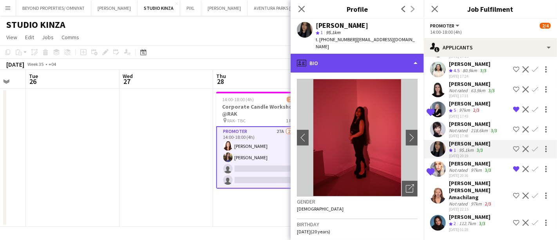
click at [355, 54] on div "profile Bio" at bounding box center [357, 63] width 133 height 19
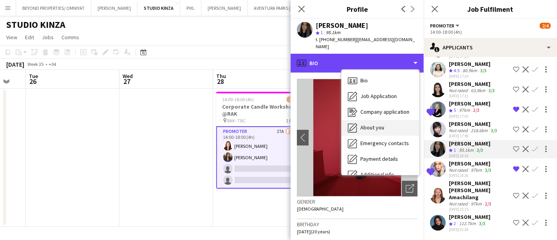
scroll to position [58, 0]
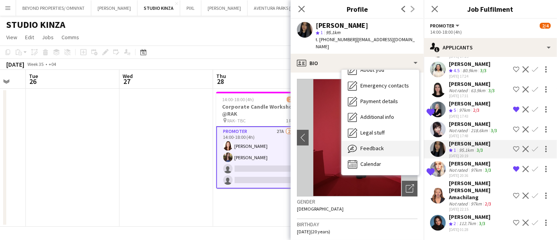
click at [369, 145] on span "Feedback" at bounding box center [371, 148] width 23 height 7
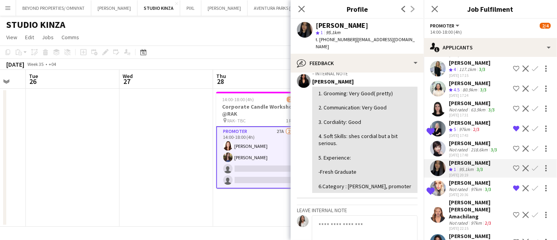
scroll to position [324, 0]
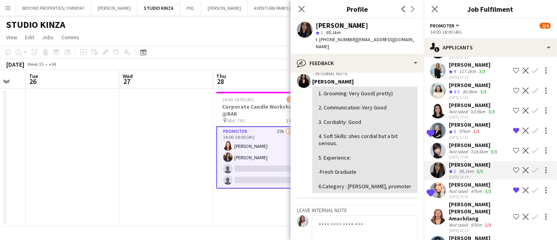
click at [465, 108] on div "Not rated" at bounding box center [459, 111] width 20 height 6
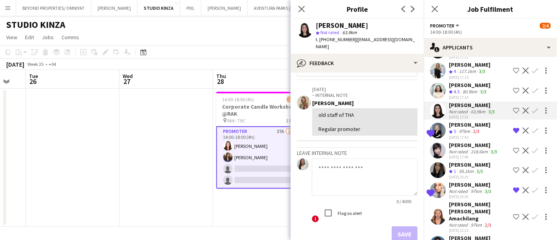
scroll to position [0, 0]
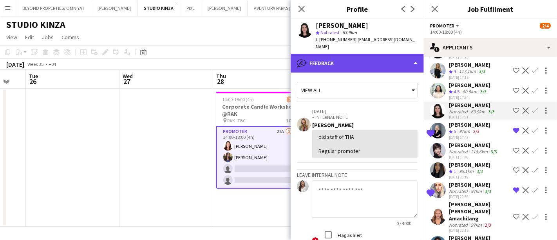
click at [365, 55] on div "bubble-pencil Feedback" at bounding box center [357, 63] width 133 height 19
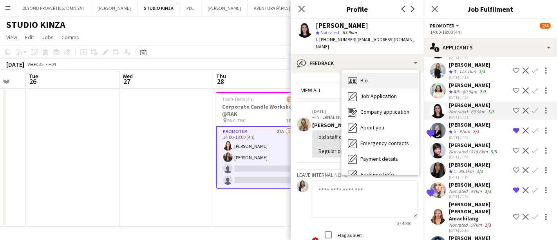
click at [374, 75] on div "Bio Bio" at bounding box center [381, 81] width 78 height 16
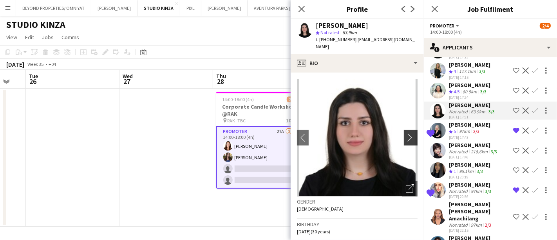
click at [406, 133] on app-icon "chevron-right" at bounding box center [412, 137] width 12 height 8
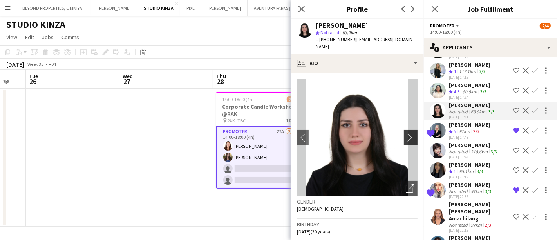
click at [406, 133] on app-icon "chevron-right" at bounding box center [412, 137] width 12 height 8
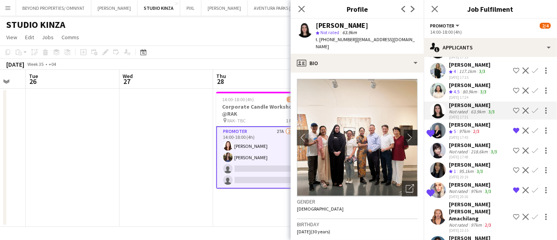
click at [406, 133] on app-icon "chevron-right" at bounding box center [412, 137] width 12 height 8
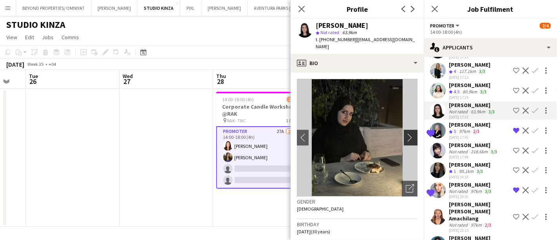
click at [406, 133] on app-icon "chevron-right" at bounding box center [412, 137] width 12 height 8
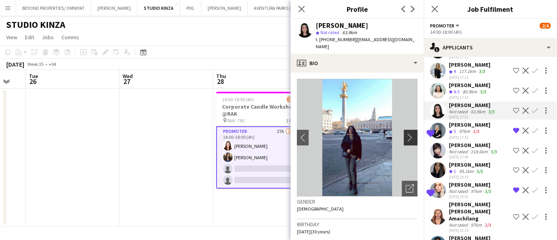
click at [406, 133] on app-icon "chevron-right" at bounding box center [412, 137] width 12 height 8
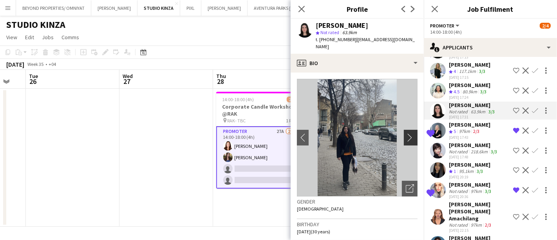
click at [406, 133] on app-icon "chevron-right" at bounding box center [412, 137] width 12 height 8
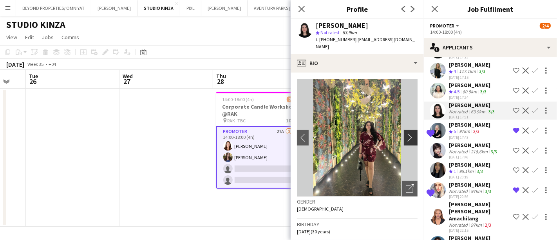
click at [406, 133] on app-icon "chevron-right" at bounding box center [412, 137] width 12 height 8
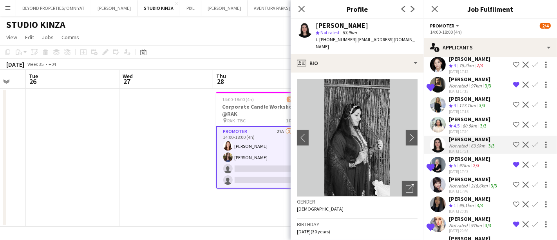
scroll to position [287, 0]
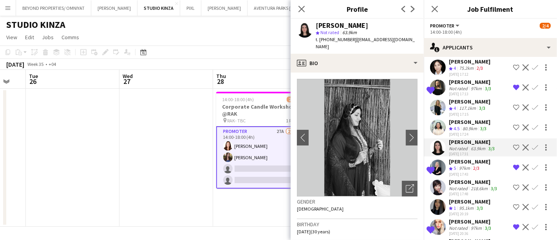
click at [457, 118] on div "[PERSON_NAME]" at bounding box center [470, 121] width 42 height 7
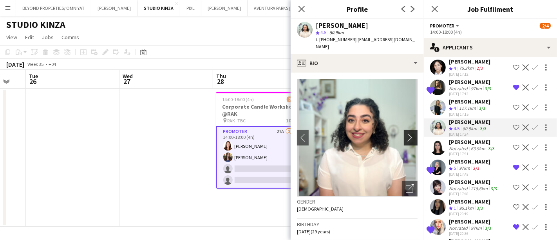
click at [407, 133] on app-icon "chevron-right" at bounding box center [412, 137] width 12 height 8
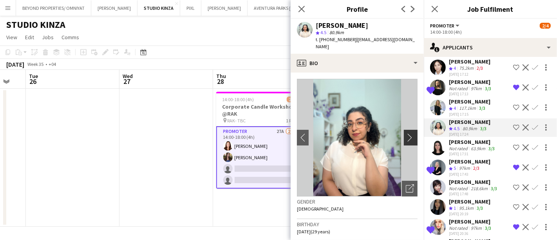
click at [407, 133] on app-icon "chevron-right" at bounding box center [412, 137] width 12 height 8
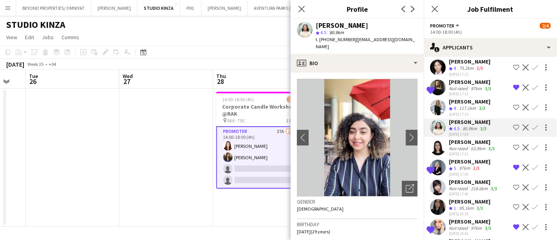
click at [451, 107] on icon "Crew rating" at bounding box center [451, 109] width 4 height 4
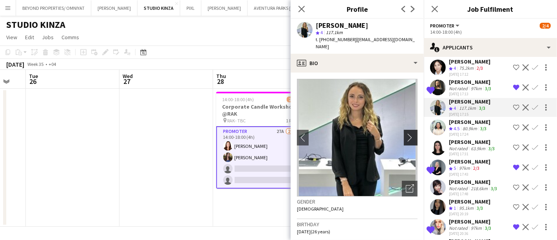
click at [406, 133] on app-icon "chevron-right" at bounding box center [412, 137] width 12 height 8
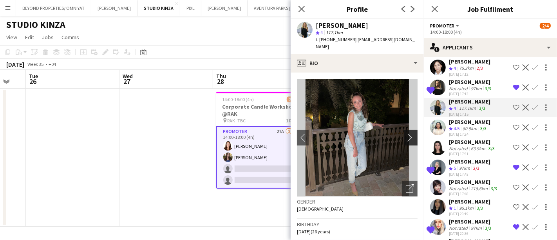
click at [406, 133] on app-icon "chevron-right" at bounding box center [412, 137] width 12 height 8
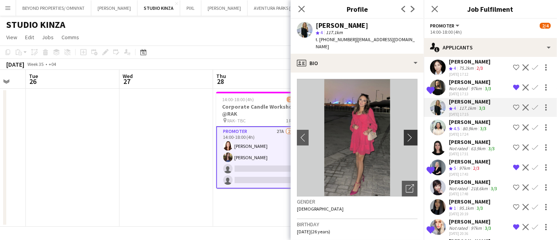
click at [406, 133] on app-icon "chevron-right" at bounding box center [412, 137] width 12 height 8
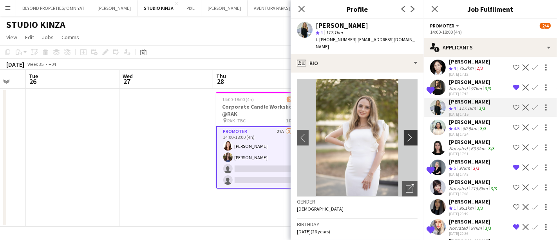
click at [406, 133] on app-icon "chevron-right" at bounding box center [412, 137] width 12 height 8
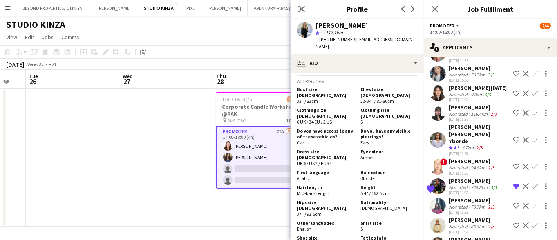
scroll to position [49, 0]
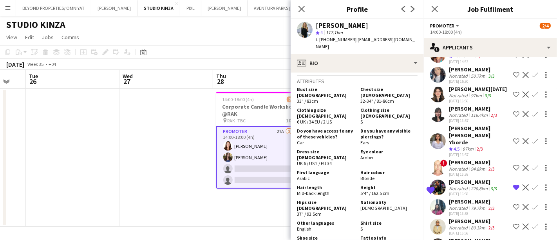
click at [466, 128] on div "[PERSON_NAME] [PERSON_NAME] Yborde" at bounding box center [479, 135] width 61 height 21
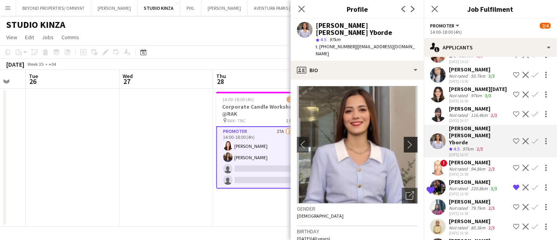
click at [407, 140] on app-icon "chevron-right" at bounding box center [412, 144] width 12 height 8
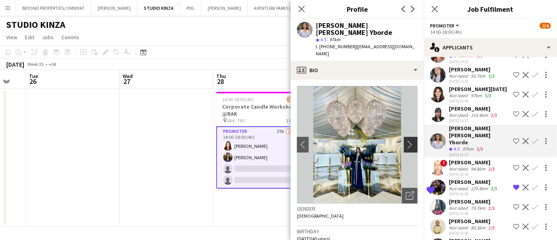
click at [406, 140] on app-icon "chevron-right" at bounding box center [412, 144] width 12 height 8
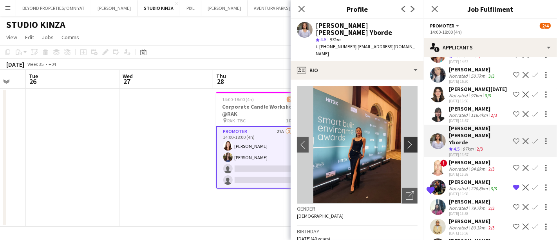
click at [406, 140] on app-icon "chevron-right" at bounding box center [412, 144] width 12 height 8
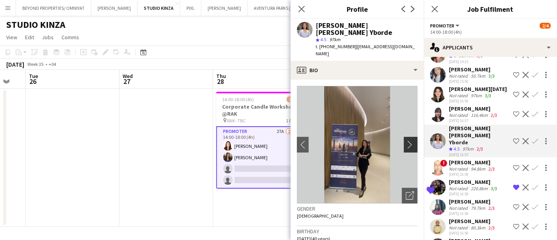
click at [406, 140] on app-icon "chevron-right" at bounding box center [412, 144] width 12 height 8
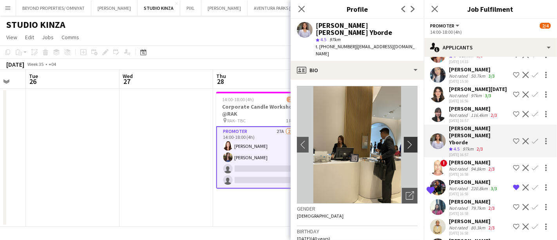
click at [406, 140] on app-icon "chevron-right" at bounding box center [412, 144] width 12 height 8
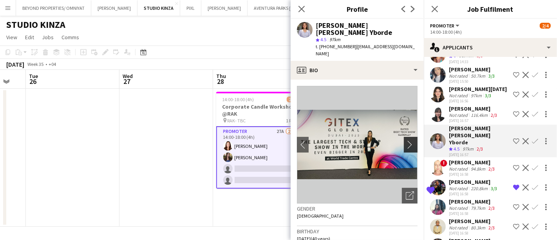
click at [406, 140] on app-icon "chevron-right" at bounding box center [412, 144] width 12 height 8
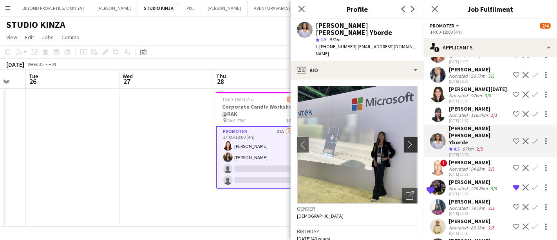
click at [406, 140] on app-icon "chevron-right" at bounding box center [412, 144] width 12 height 8
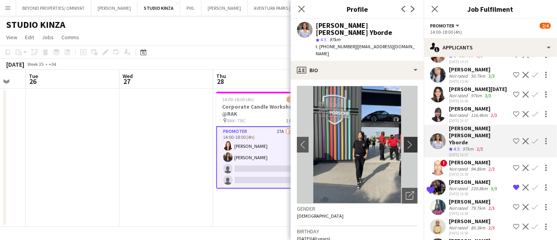
click at [406, 140] on app-icon "chevron-right" at bounding box center [412, 144] width 12 height 8
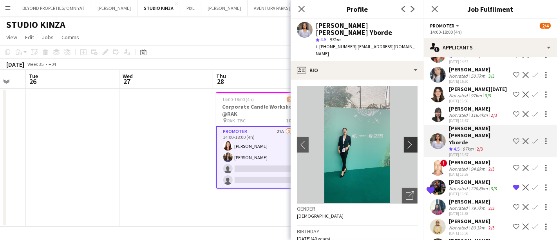
click at [406, 140] on app-icon "chevron-right" at bounding box center [412, 144] width 12 height 8
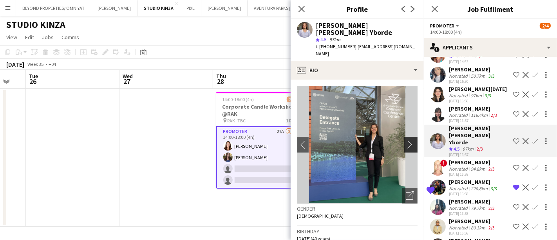
click at [406, 140] on app-icon "chevron-right" at bounding box center [412, 144] width 12 height 8
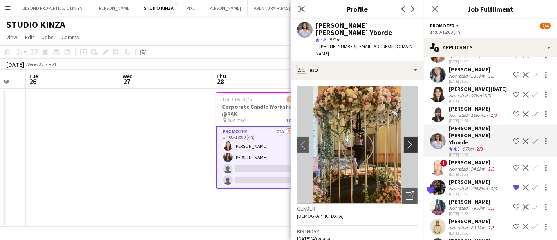
click at [406, 140] on app-icon "chevron-right" at bounding box center [412, 144] width 12 height 8
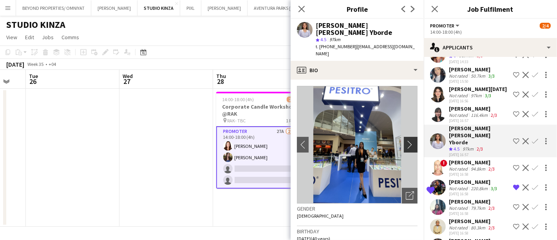
click at [406, 140] on app-icon "chevron-right" at bounding box center [412, 144] width 12 height 8
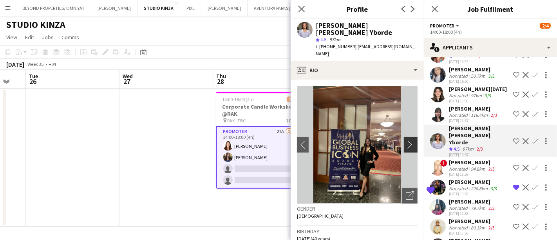
click at [406, 140] on app-icon "chevron-right" at bounding box center [412, 144] width 12 height 8
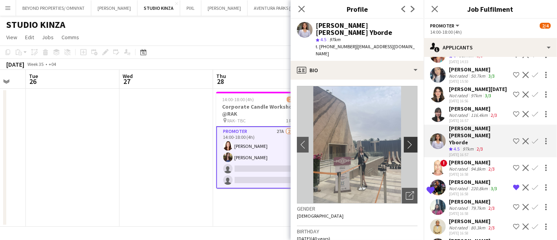
click at [406, 140] on app-icon "chevron-right" at bounding box center [412, 144] width 12 height 8
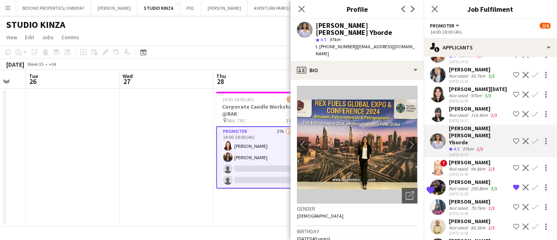
click at [469, 112] on div "116.4km" at bounding box center [479, 115] width 20 height 6
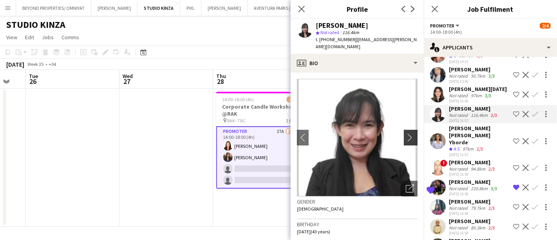
click at [406, 133] on app-icon "chevron-right" at bounding box center [412, 137] width 12 height 8
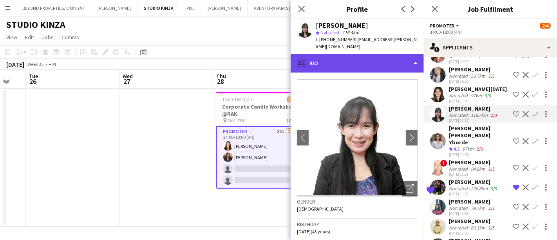
click at [350, 55] on div "profile Bio" at bounding box center [357, 63] width 133 height 19
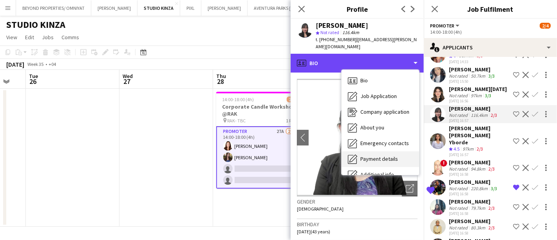
scroll to position [58, 0]
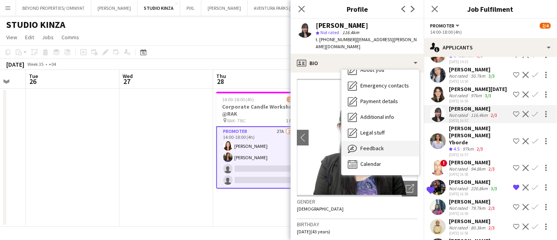
click at [381, 145] on span "Feedback" at bounding box center [371, 148] width 23 height 7
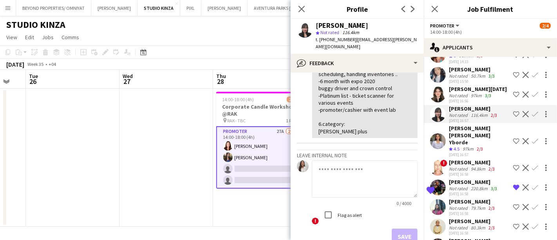
scroll to position [0, 0]
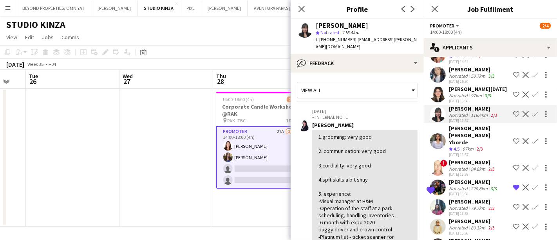
click at [440, 90] on app-user-avatar at bounding box center [438, 95] width 16 height 16
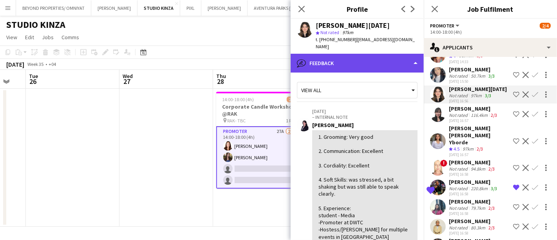
click at [366, 58] on div "bubble-pencil Feedback" at bounding box center [357, 63] width 133 height 19
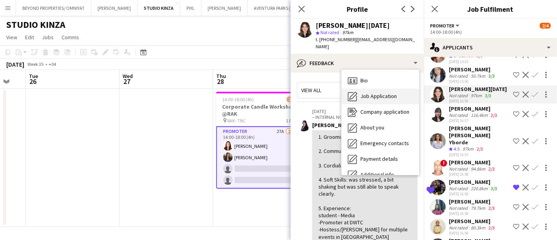
click at [372, 92] on span "Job Application" at bounding box center [378, 95] width 36 height 7
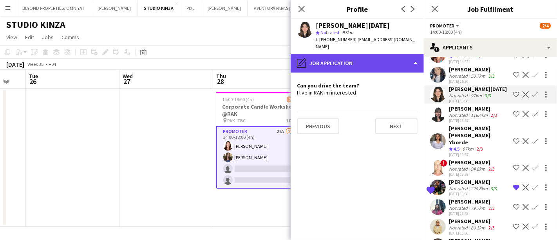
click at [370, 58] on div "pencil4 Job Application" at bounding box center [357, 63] width 133 height 19
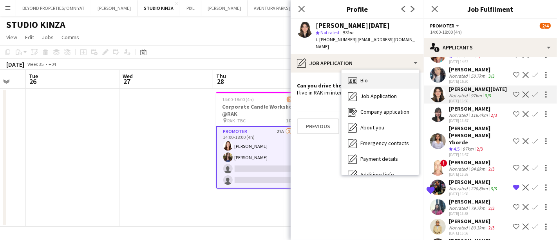
click at [383, 73] on div "Bio Bio" at bounding box center [381, 81] width 78 height 16
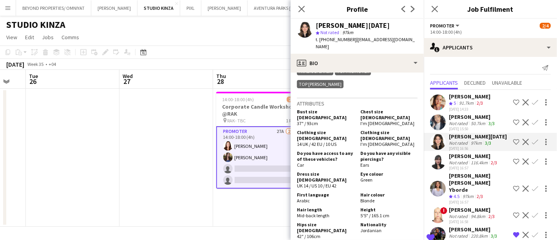
scroll to position [0, 0]
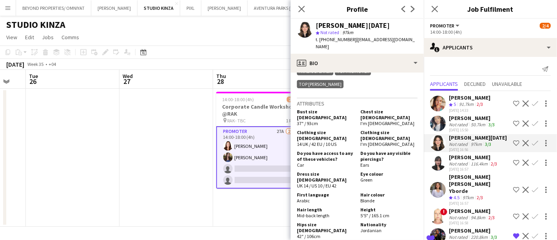
click at [457, 101] on div "Crew rating 5" at bounding box center [453, 104] width 9 height 7
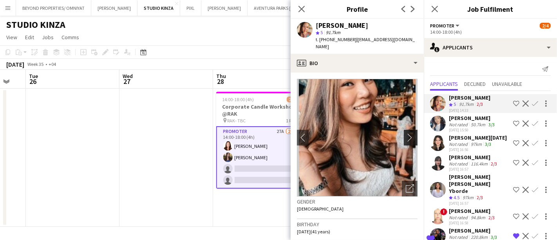
click at [406, 133] on app-icon "chevron-right" at bounding box center [412, 137] width 12 height 8
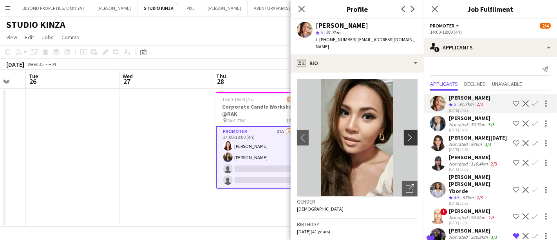
click at [406, 133] on app-icon "chevron-right" at bounding box center [412, 137] width 12 height 8
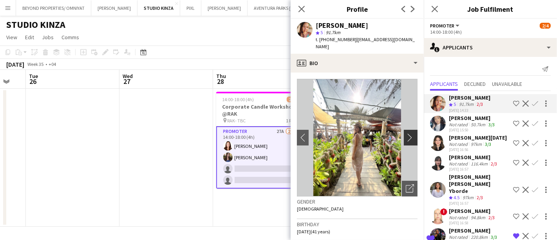
click at [406, 133] on app-icon "chevron-right" at bounding box center [412, 137] width 12 height 8
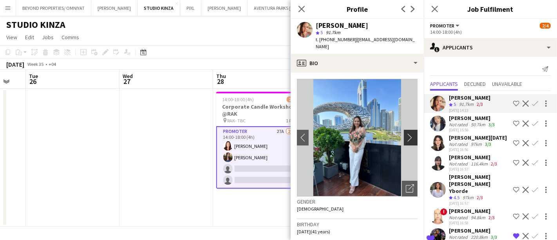
click at [406, 133] on app-icon "chevron-right" at bounding box center [412, 137] width 12 height 8
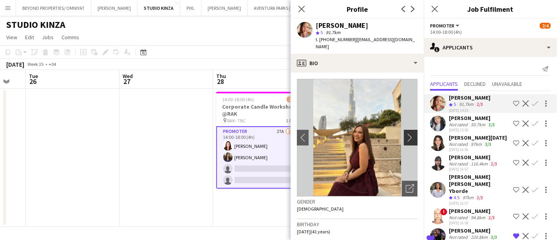
click at [406, 133] on app-icon "chevron-right" at bounding box center [412, 137] width 12 height 8
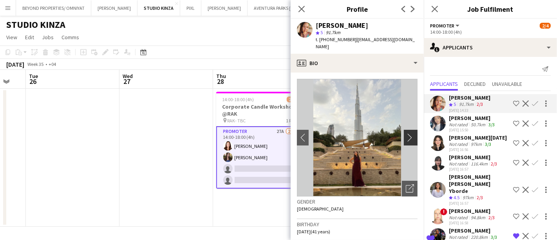
click at [406, 133] on app-icon "chevron-right" at bounding box center [412, 137] width 12 height 8
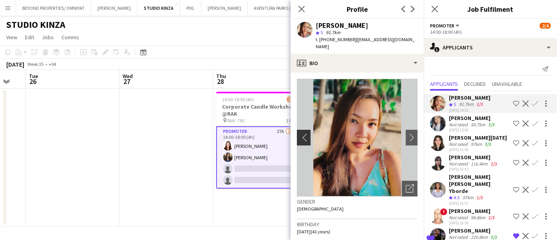
click at [301, 133] on app-icon "chevron-left" at bounding box center [303, 137] width 12 height 8
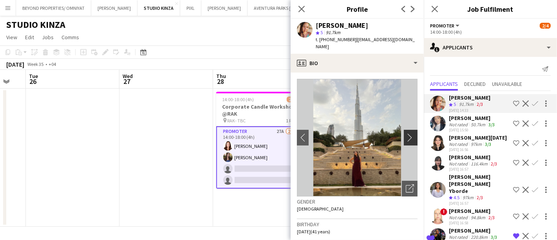
click at [406, 133] on app-icon "chevron-right" at bounding box center [412, 137] width 12 height 8
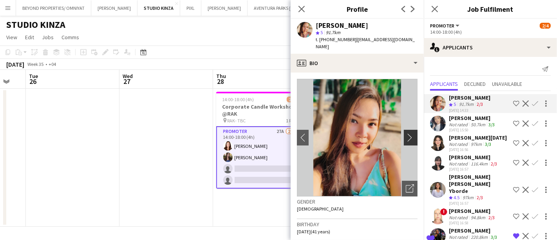
click at [406, 133] on app-icon "chevron-right" at bounding box center [412, 137] width 12 height 8
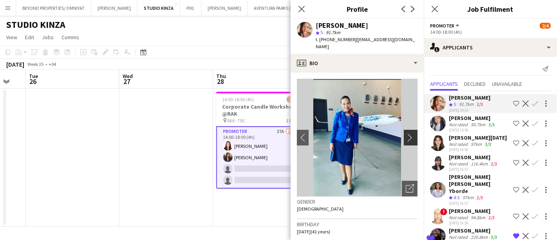
click at [406, 133] on app-icon "chevron-right" at bounding box center [412, 137] width 12 height 8
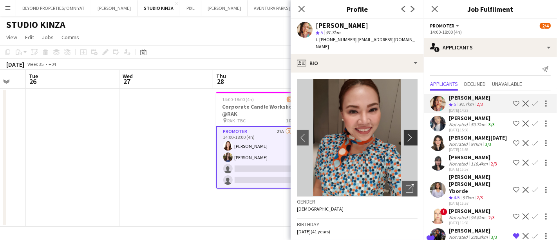
click at [406, 133] on app-icon "chevron-right" at bounding box center [412, 137] width 12 height 8
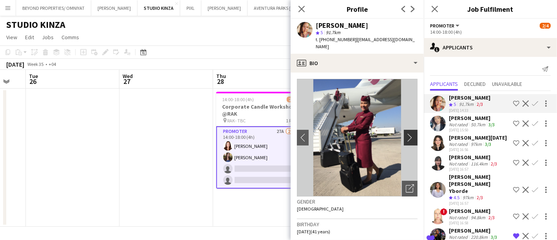
click at [406, 133] on app-icon "chevron-right" at bounding box center [412, 137] width 12 height 8
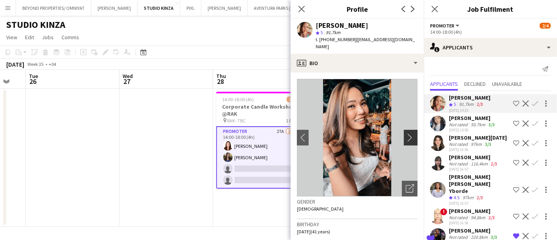
click at [406, 133] on app-icon "chevron-right" at bounding box center [412, 137] width 12 height 8
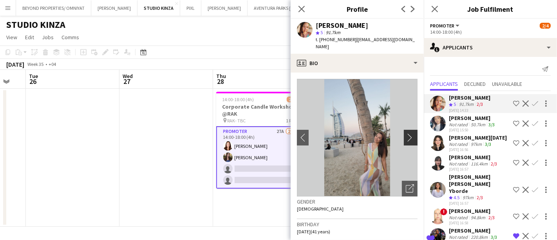
click at [406, 133] on app-icon "chevron-right" at bounding box center [412, 137] width 12 height 8
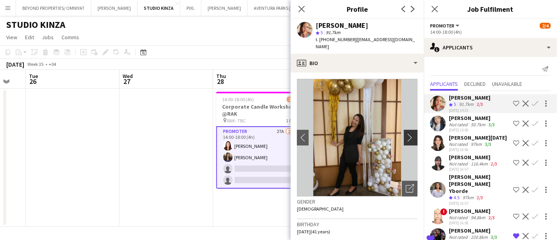
click at [406, 133] on app-icon "chevron-right" at bounding box center [412, 137] width 12 height 8
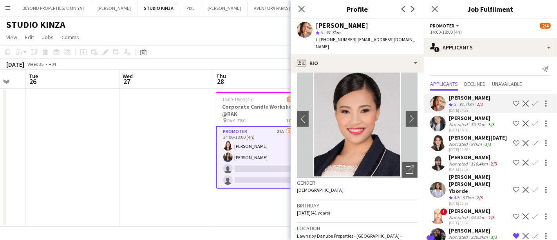
scroll to position [0, 0]
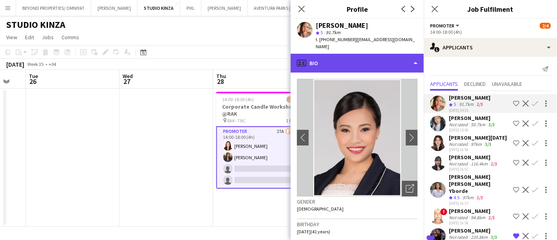
click at [360, 56] on div "profile Bio" at bounding box center [357, 63] width 133 height 19
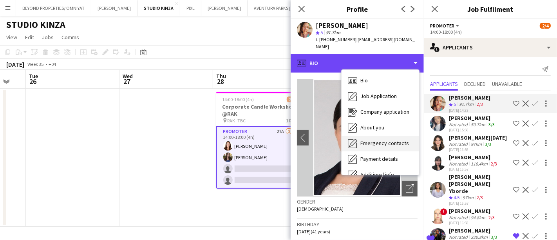
scroll to position [58, 0]
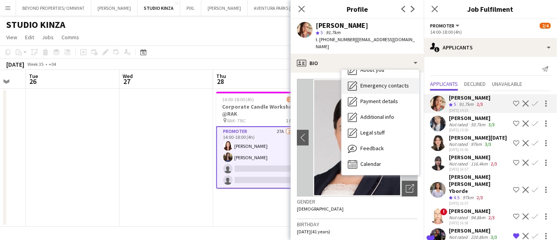
click at [382, 141] on div "Feedback Feedback" at bounding box center [381, 149] width 78 height 16
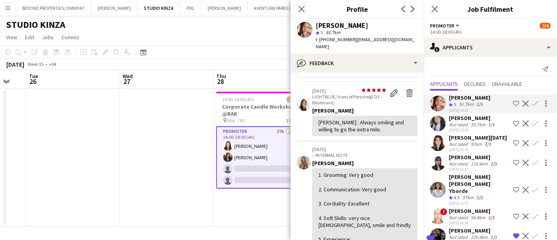
scroll to position [0, 0]
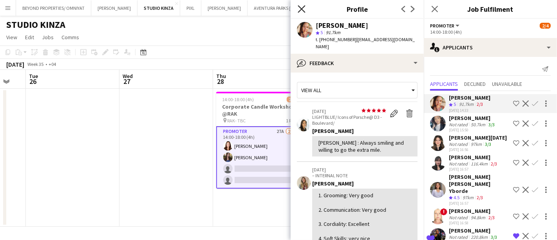
click at [303, 11] on icon at bounding box center [301, 8] width 7 height 7
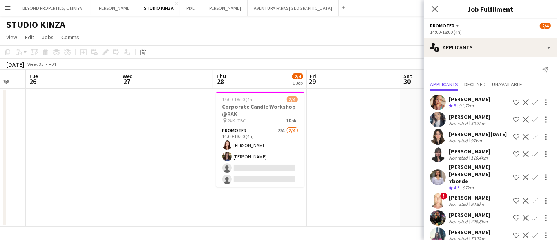
click at [508, 33] on div "14:00-18:00 (4h)" at bounding box center [490, 32] width 121 height 6
click at [434, 9] on icon at bounding box center [434, 8] width 7 height 7
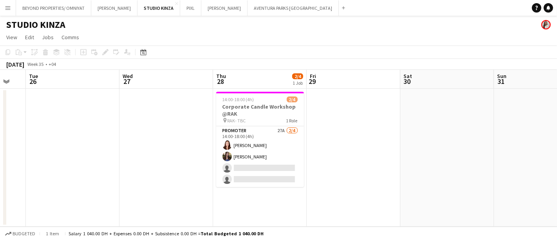
click at [7, 7] on app-icon "Menu" at bounding box center [8, 8] width 6 height 6
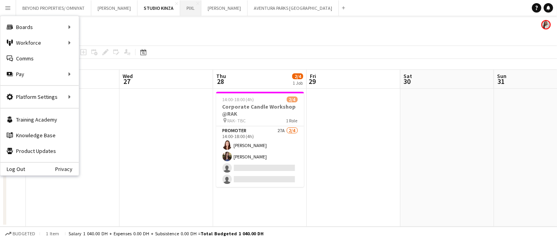
click at [180, 5] on button "PIXL Close" at bounding box center [190, 7] width 21 height 15
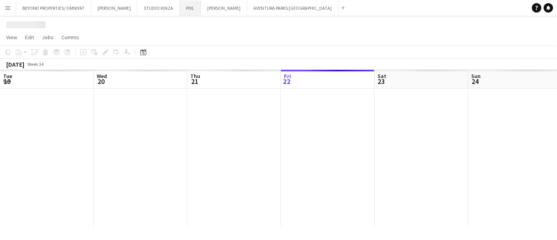
scroll to position [0, 187]
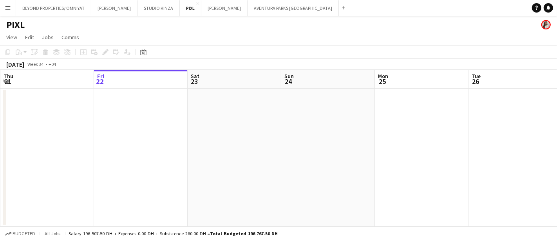
click at [9, 10] on app-icon "Menu" at bounding box center [8, 8] width 6 height 6
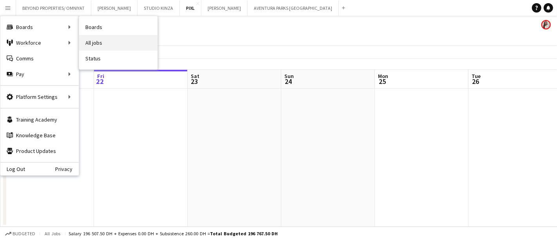
click at [107, 42] on link "All jobs" at bounding box center [118, 43] width 78 height 16
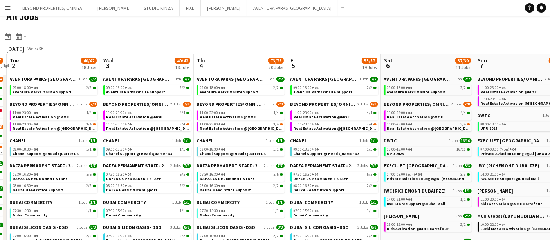
scroll to position [2, 0]
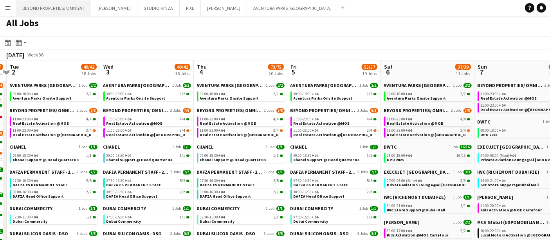
click at [55, 8] on button "BEYOND PROPERTIES/ OMNIYAT Close" at bounding box center [53, 7] width 75 height 15
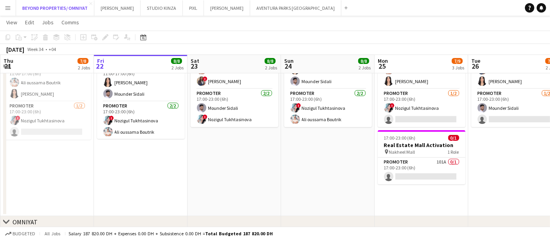
scroll to position [217, 0]
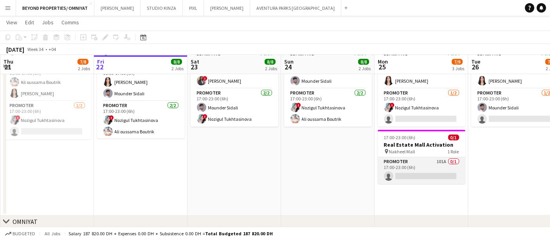
click at [421, 163] on app-card-role "Promoter 101A 0/1 17:00-23:00 (6h) single-neutral-actions" at bounding box center [422, 170] width 88 height 27
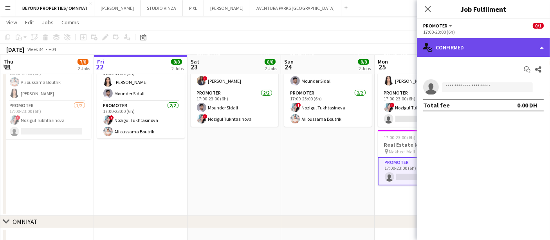
click at [459, 49] on div "single-neutral-actions-check-2 Confirmed" at bounding box center [483, 47] width 133 height 19
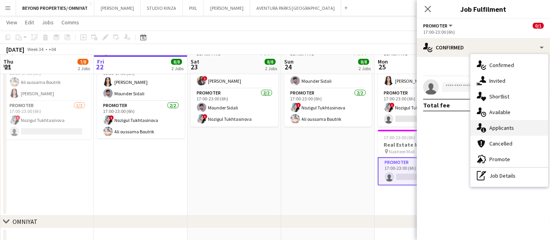
click at [506, 128] on div "single-neutral-actions-information Applicants" at bounding box center [510, 128] width 78 height 16
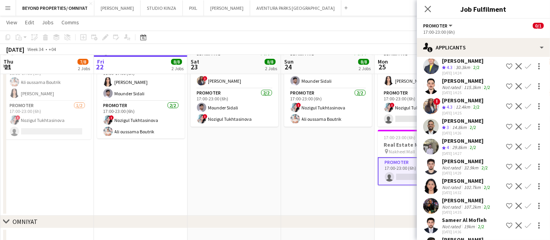
scroll to position [307, 0]
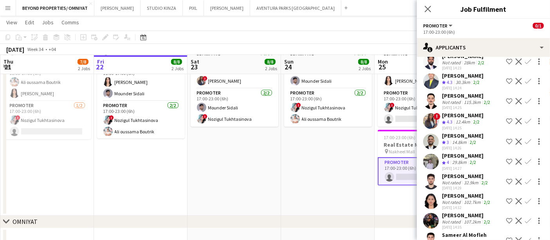
click at [285, 162] on app-date-cell "11:00-23:00 (12h) 4/4 Real Estate Activation @MOE pin Mall of Emirates 2 Roles …" at bounding box center [328, 60] width 94 height 309
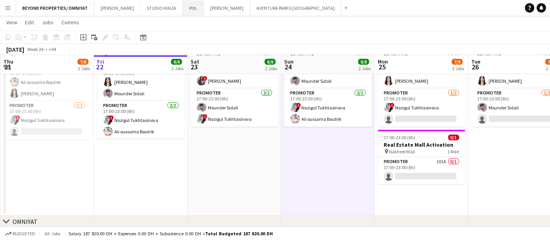
click at [183, 8] on button "PIXL Close" at bounding box center [193, 7] width 21 height 15
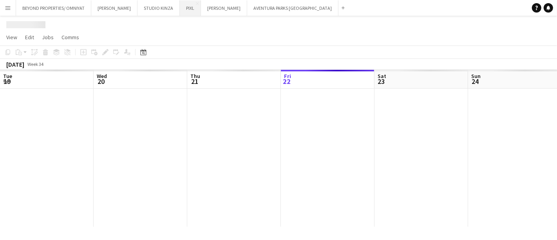
scroll to position [0, 187]
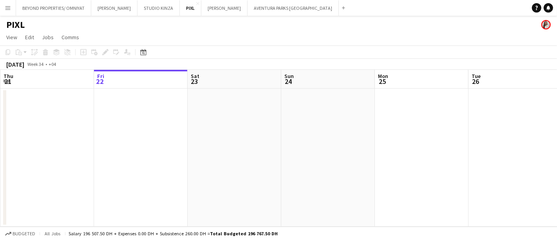
click at [9, 9] on app-icon "Menu" at bounding box center [8, 8] width 6 height 6
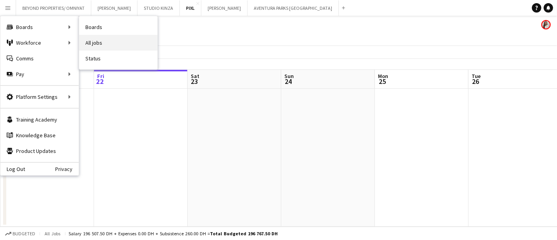
click at [101, 42] on link "All jobs" at bounding box center [118, 43] width 78 height 16
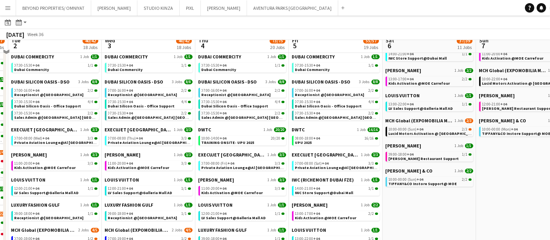
scroll to position [154, 0]
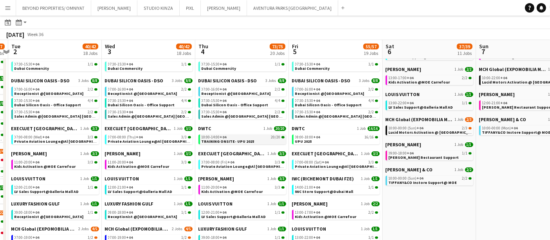
click at [226, 141] on span "TRAINING ONSITE- UPU 2025" at bounding box center [228, 141] width 53 height 5
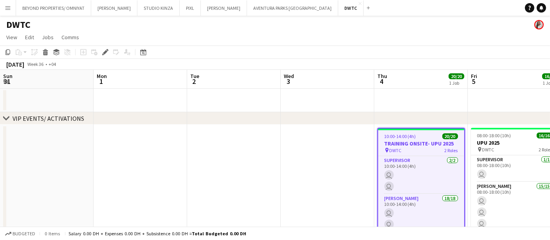
scroll to position [0, 269]
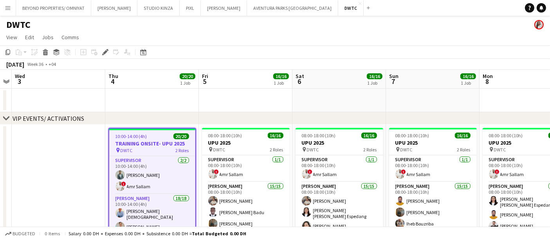
click at [159, 136] on div "10:00-14:00 (4h) 20/20" at bounding box center [152, 136] width 86 height 6
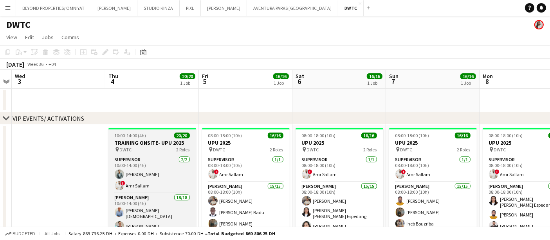
click at [149, 135] on div "10:00-14:00 (4h) 20/20" at bounding box center [152, 135] width 88 height 6
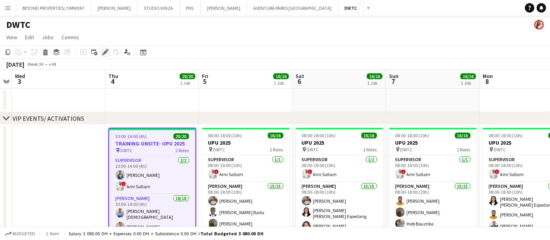
scroll to position [0, 0]
click at [104, 50] on icon "Edit" at bounding box center [105, 52] width 6 height 6
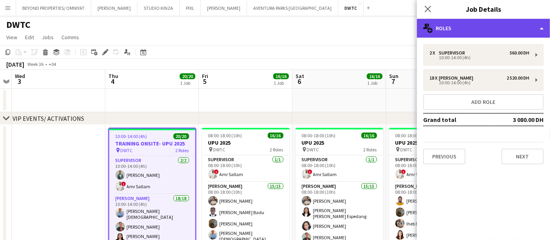
click at [490, 24] on div "multiple-users-add Roles" at bounding box center [483, 28] width 133 height 19
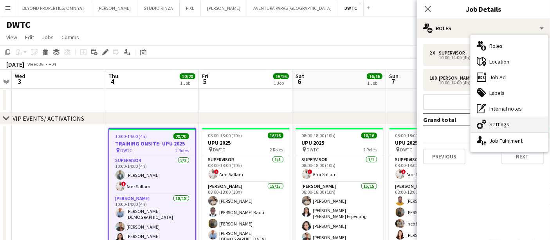
click at [508, 123] on div "cog-double-3 Settings" at bounding box center [510, 124] width 78 height 16
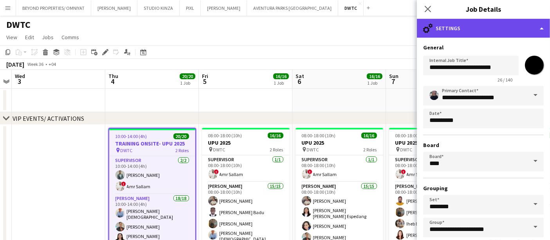
click at [437, 27] on div "cog-double-3 Settings" at bounding box center [483, 28] width 133 height 19
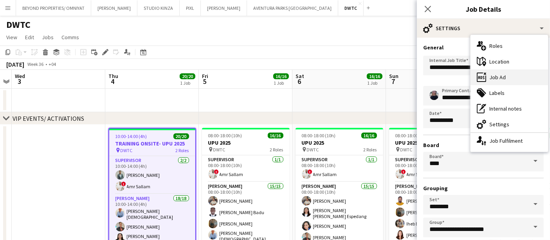
click at [497, 74] on div "ads-window Job Ad" at bounding box center [510, 77] width 78 height 16
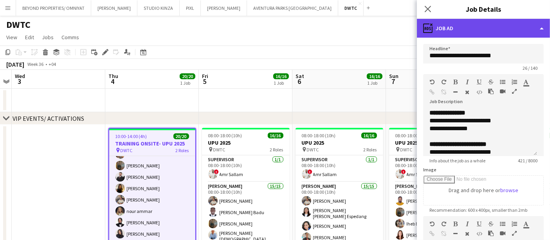
click at [446, 27] on div "ads-window Job Ad" at bounding box center [483, 28] width 133 height 19
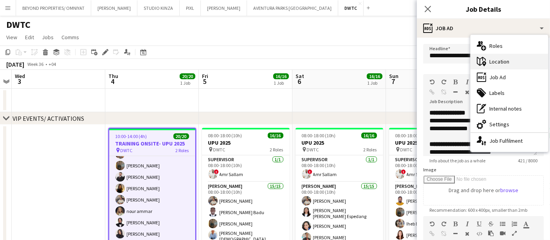
click at [506, 60] on div "maps-pin-1 Location" at bounding box center [510, 62] width 78 height 16
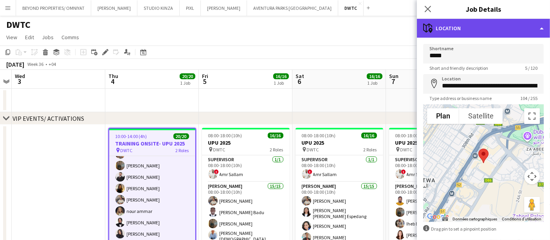
click at [457, 30] on div "maps-pin-1 Location" at bounding box center [483, 28] width 133 height 19
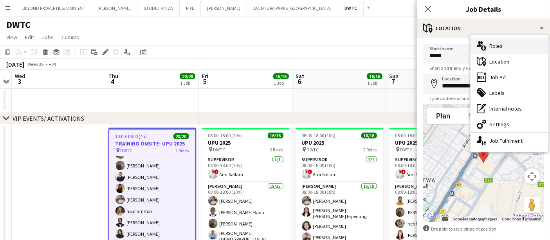
click at [502, 41] on div "multiple-users-add Roles" at bounding box center [510, 46] width 78 height 16
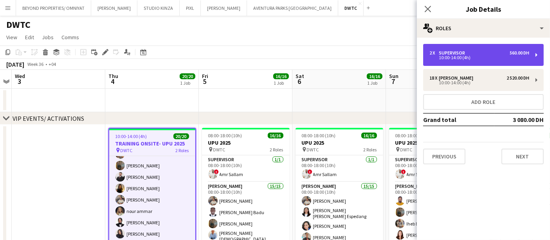
click at [491, 48] on div "2 x Supervisor 560.00 DH 10:00-14:00 (4h)" at bounding box center [483, 55] width 121 height 22
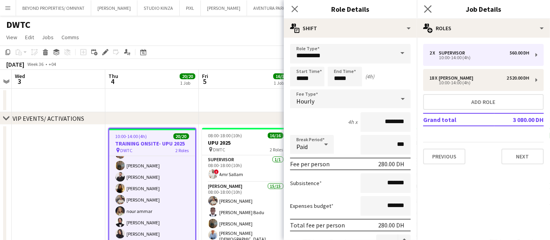
click at [427, 4] on app-icon "Close pop-in" at bounding box center [428, 9] width 11 height 11
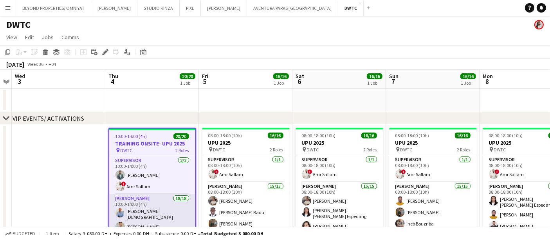
click at [160, 170] on app-card-role "Supervisor [DATE] 10:00-14:00 (4h) [PERSON_NAME] ! Amr Sallam" at bounding box center [152, 175] width 86 height 38
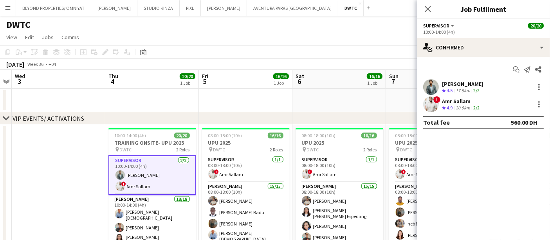
click at [431, 85] on app-user-avatar at bounding box center [431, 87] width 16 height 16
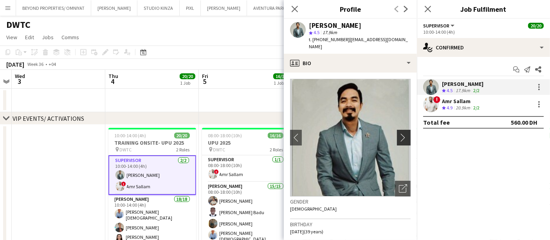
click at [399, 133] on app-icon "chevron-right" at bounding box center [405, 137] width 12 height 8
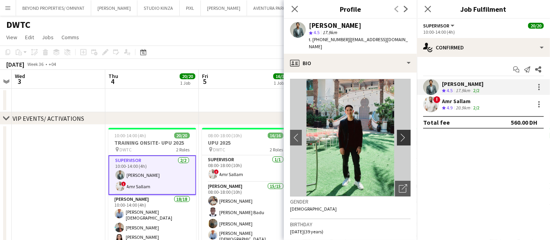
click at [399, 133] on app-icon "chevron-right" at bounding box center [405, 137] width 12 height 8
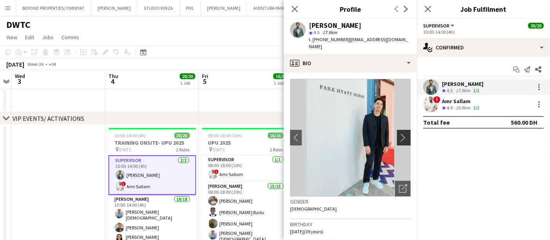
click at [399, 133] on app-icon "chevron-right" at bounding box center [405, 137] width 12 height 8
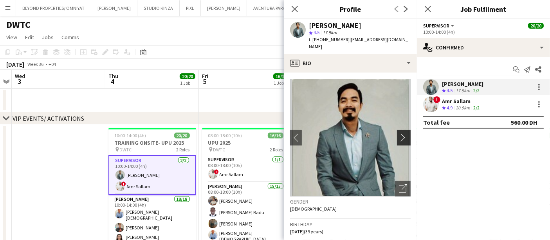
click at [399, 133] on app-icon "chevron-right" at bounding box center [405, 137] width 12 height 8
click at [429, 107] on app-user-avatar at bounding box center [431, 104] width 16 height 16
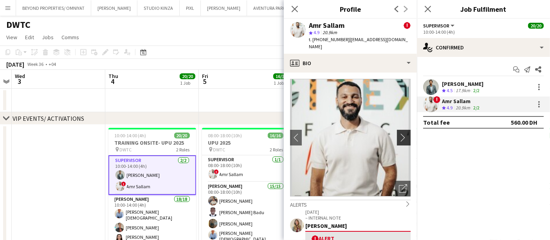
click at [399, 133] on app-icon "chevron-right" at bounding box center [405, 137] width 12 height 8
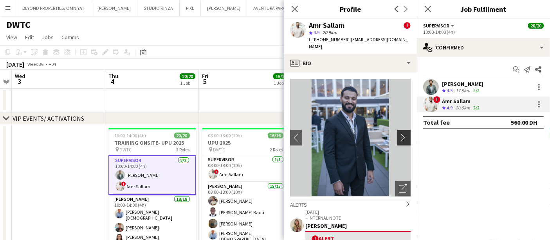
click at [399, 133] on app-icon "chevron-right" at bounding box center [405, 137] width 12 height 8
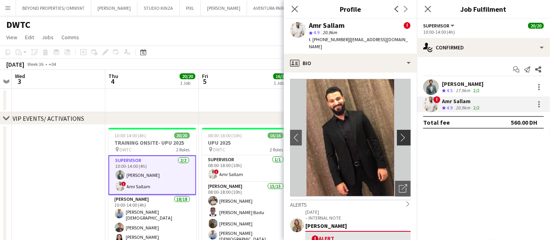
click at [399, 133] on app-icon "chevron-right" at bounding box center [405, 137] width 12 height 8
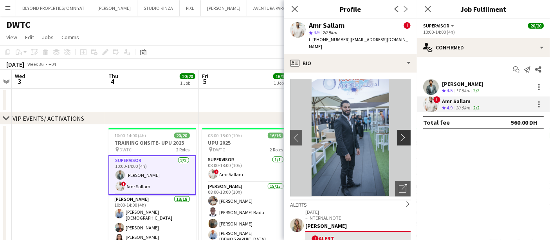
click at [399, 133] on app-icon "chevron-right" at bounding box center [405, 137] width 12 height 8
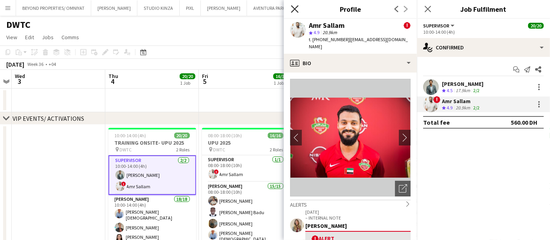
click at [293, 5] on icon "Close pop-in" at bounding box center [294, 8] width 7 height 7
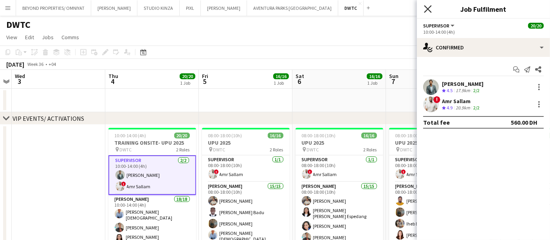
click at [428, 9] on icon at bounding box center [427, 8] width 7 height 7
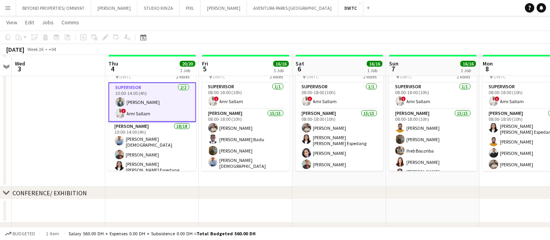
scroll to position [76, 0]
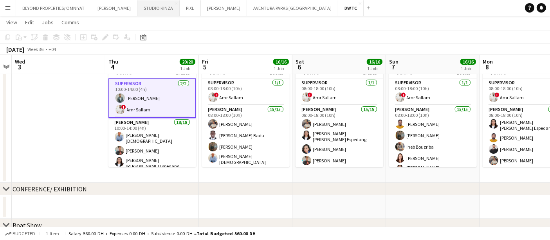
click at [147, 4] on button "STUDIO KINZA Close" at bounding box center [158, 7] width 42 height 15
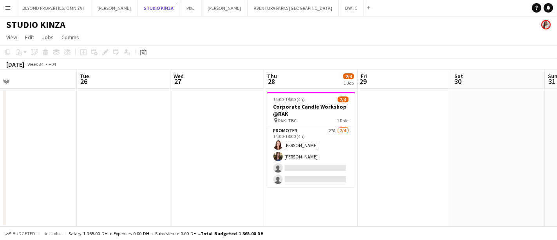
scroll to position [0, 298]
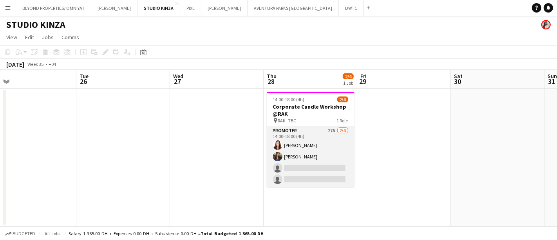
click at [330, 148] on app-card-role "Promoter 27A [DATE] 14:00-18:00 (4h) [PERSON_NAME] [PERSON_NAME] single-neutral…" at bounding box center [311, 156] width 88 height 61
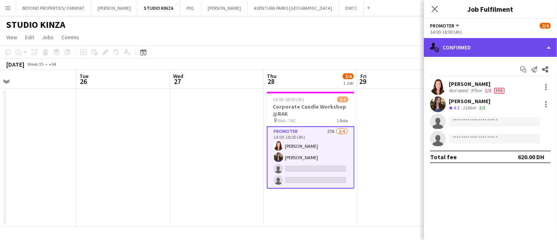
click at [486, 40] on div "single-neutral-actions-check-2 Confirmed" at bounding box center [490, 47] width 133 height 19
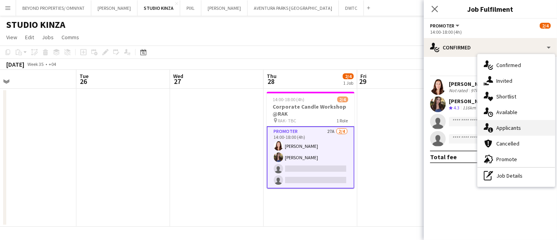
click at [516, 131] on div "single-neutral-actions-information Applicants" at bounding box center [516, 128] width 78 height 16
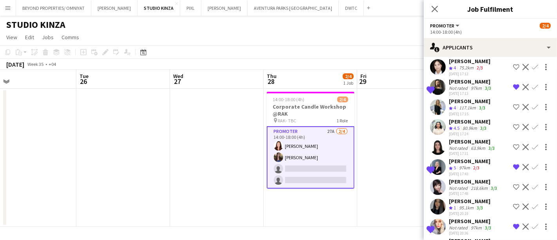
scroll to position [322, 0]
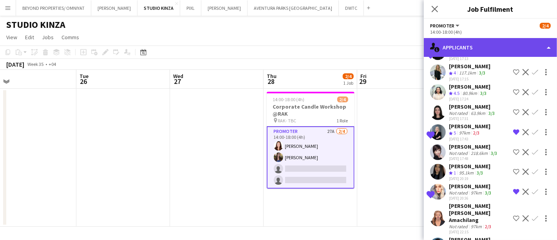
click at [456, 50] on div "single-neutral-actions-information Applicants" at bounding box center [490, 47] width 133 height 19
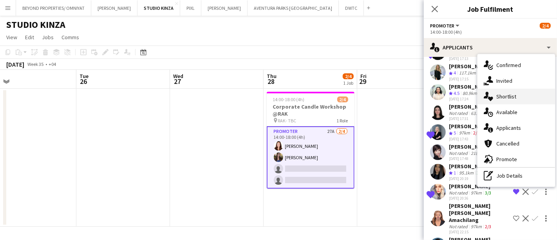
click at [509, 96] on div "single-neutral-actions-heart Shortlist" at bounding box center [516, 97] width 78 height 16
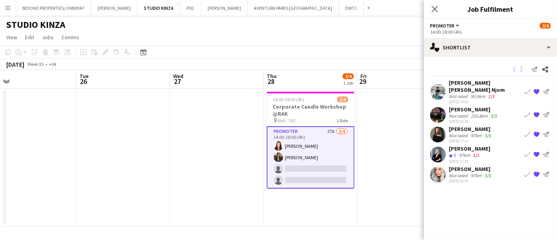
scroll to position [0, 0]
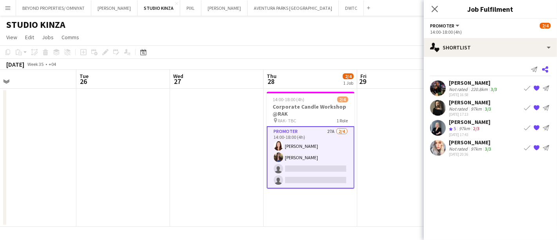
click at [544, 69] on icon at bounding box center [545, 69] width 6 height 6
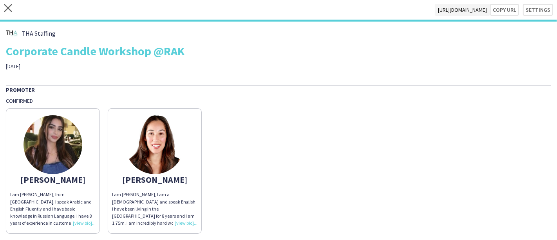
click at [3, 8] on div "close [URL][DOMAIN_NAME] Copy url Settings" at bounding box center [278, 11] width 557 height 22
click at [7, 8] on icon at bounding box center [8, 8] width 8 height 8
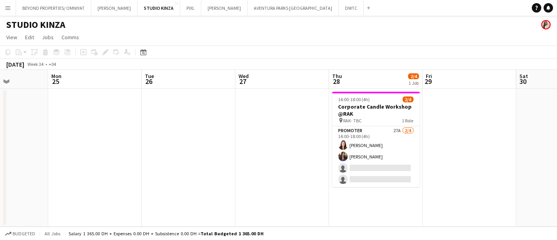
scroll to position [0, 233]
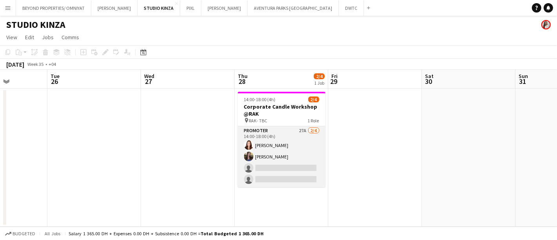
click at [298, 130] on app-card-role "Promoter 27A [DATE] 14:00-18:00 (4h) [PERSON_NAME] [PERSON_NAME] single-neutral…" at bounding box center [282, 156] width 88 height 61
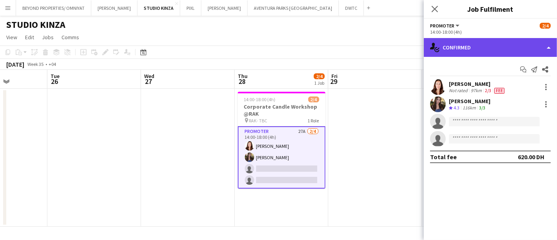
click at [466, 50] on div "single-neutral-actions-check-2 Confirmed" at bounding box center [490, 47] width 133 height 19
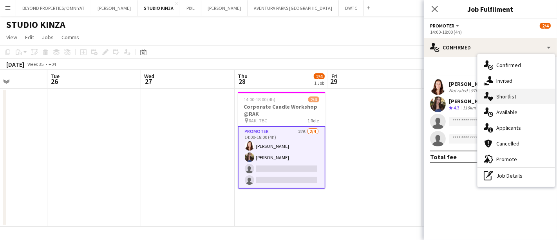
click at [506, 97] on div "single-neutral-actions-heart Shortlist" at bounding box center [516, 97] width 78 height 16
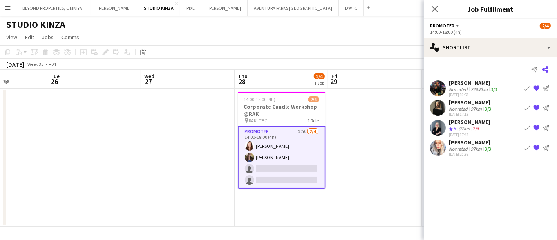
click at [544, 68] on icon at bounding box center [545, 69] width 6 height 6
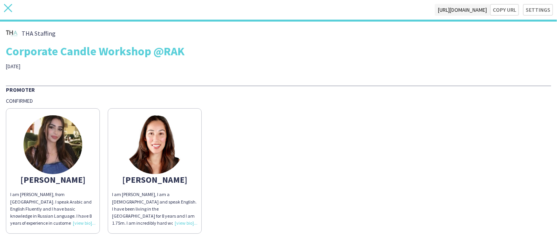
click at [5, 8] on icon "close" at bounding box center [8, 8] width 8 height 8
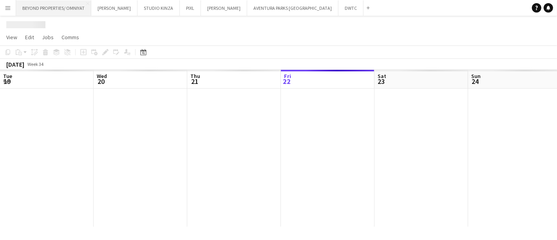
scroll to position [0, 187]
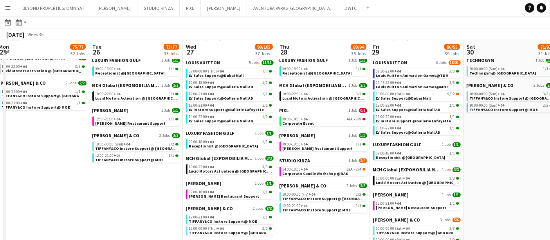
scroll to position [510, 0]
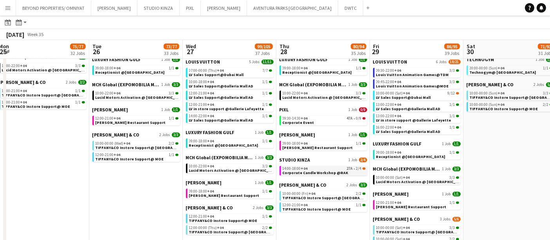
click at [314, 166] on div "14:00-18:00 +04 27A • 2/4" at bounding box center [324, 168] width 83 height 4
click at [513, 41] on app-all-jobs-date-header "Sat 30 71/93 31 Jobs" at bounding box center [511, 49] width 94 height 19
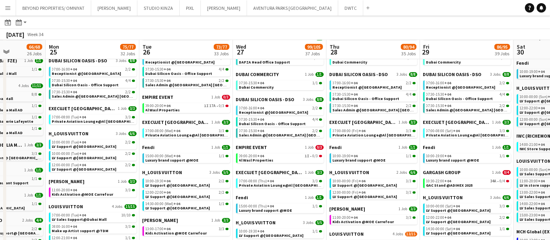
scroll to position [276, 0]
click at [170, 112] on app-brief-job-card "09:00-20:00 +04 1I 17A • 0/3 Al Wasl Properties" at bounding box center [187, 108] width 88 height 10
click at [165, 110] on span "Al Wasl Properties" at bounding box center [163, 110] width 34 height 5
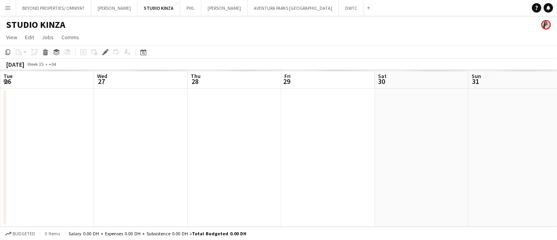
scroll to position [0, 269]
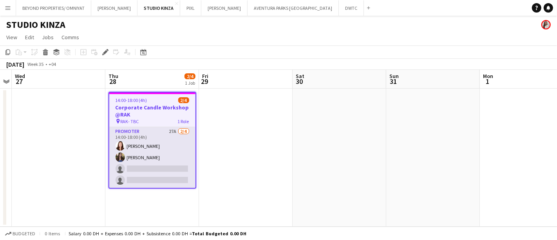
click at [148, 137] on app-card-role "Promoter 27A [DATE] 14:00-18:00 (4h) [PERSON_NAME] [PERSON_NAME] single-neutral…" at bounding box center [152, 157] width 86 height 61
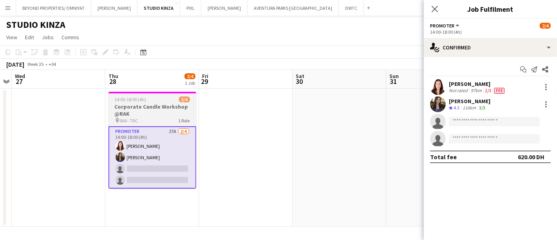
click at [144, 114] on h3 "Corporate Candle Workshop @RAK" at bounding box center [152, 110] width 88 height 14
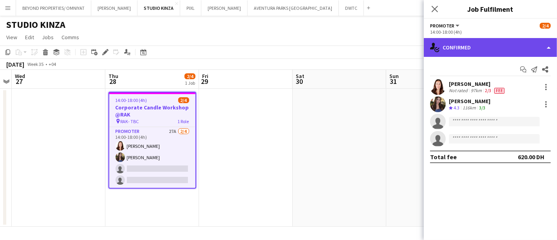
click at [487, 51] on div "single-neutral-actions-check-2 Confirmed" at bounding box center [490, 47] width 133 height 19
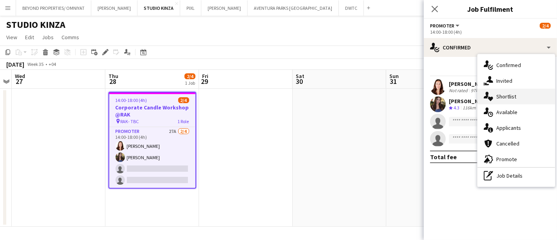
click at [512, 99] on div "single-neutral-actions-heart Shortlist" at bounding box center [516, 97] width 78 height 16
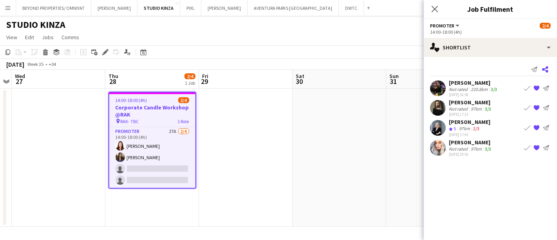
click at [545, 67] on icon "Share" at bounding box center [545, 69] width 6 height 6
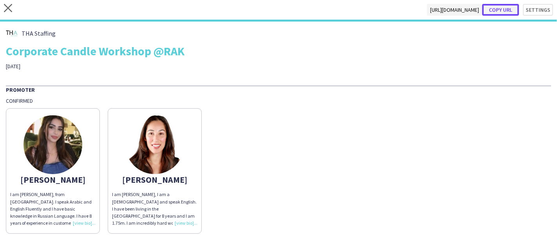
click at [502, 9] on button "Copy url" at bounding box center [500, 10] width 37 height 12
click at [502, 10] on button "Copy url" at bounding box center [500, 10] width 37 height 12
click at [5, 9] on icon "close" at bounding box center [8, 8] width 8 height 8
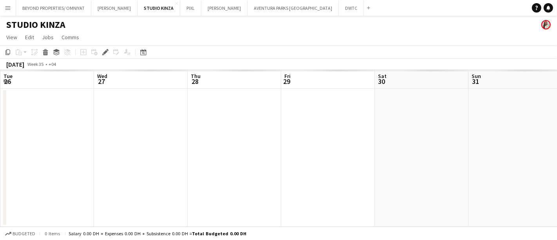
scroll to position [0, 269]
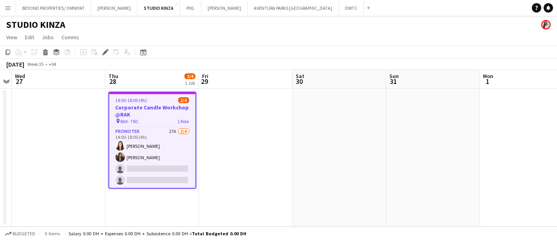
click at [8, 8] on app-icon "Menu" at bounding box center [8, 8] width 6 height 6
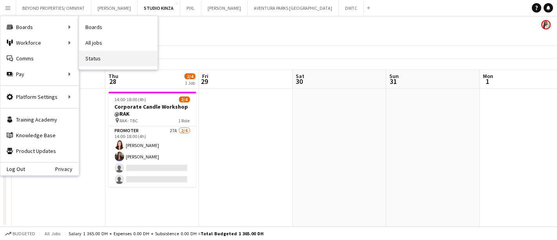
click at [108, 62] on link "Status" at bounding box center [118, 59] width 78 height 16
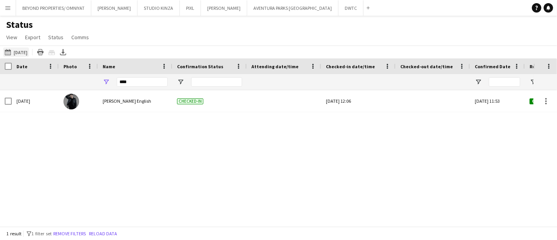
click at [20, 50] on button "[DATE] to [DATE] [DATE]" at bounding box center [16, 51] width 26 height 9
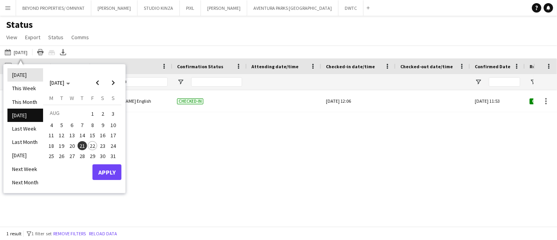
click at [23, 76] on li "[DATE]" at bounding box center [25, 74] width 36 height 13
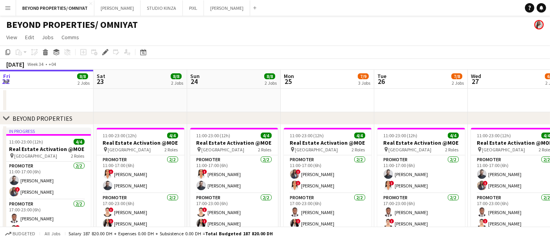
scroll to position [0, 269]
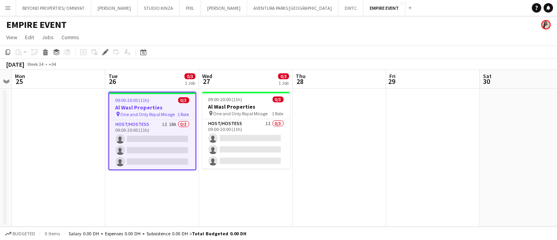
click at [162, 96] on app-job-card "09:00-20:00 (11h) 0/3 Al Wasl Properties pin One and Only Royal Mirage 1 Role H…" at bounding box center [152, 131] width 88 height 78
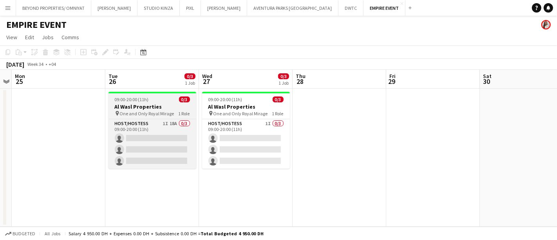
click at [162, 96] on app-job-card "09:00-20:00 (11h) 0/3 Al Wasl Properties pin One and Only Royal Mirage 1 Role H…" at bounding box center [152, 130] width 88 height 77
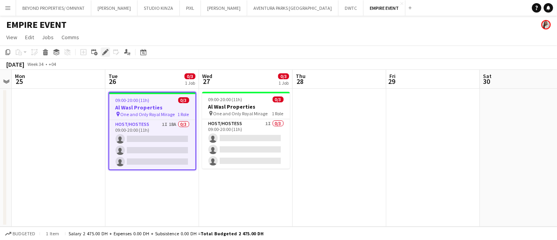
click at [105, 53] on icon at bounding box center [105, 52] width 4 height 4
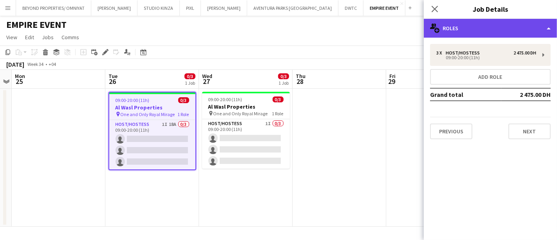
click at [456, 28] on div "multiple-users-add Roles" at bounding box center [490, 28] width 133 height 19
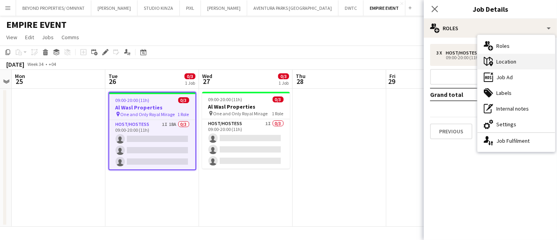
click at [506, 63] on div "maps-pin-1 Location" at bounding box center [516, 62] width 78 height 16
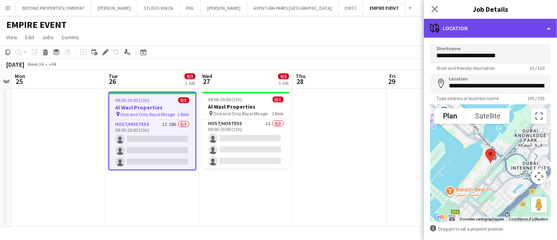
click at [457, 30] on div "maps-pin-1 Location" at bounding box center [490, 28] width 133 height 19
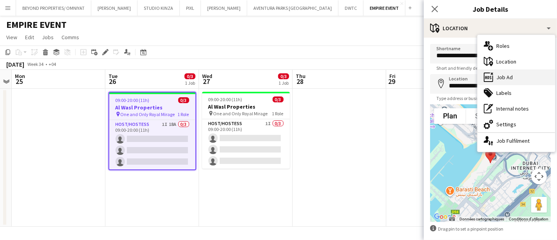
click at [497, 82] on div "ads-window Job Ad" at bounding box center [516, 77] width 78 height 16
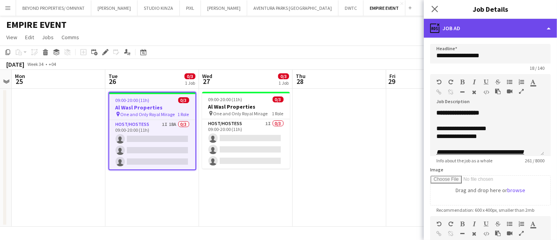
click at [472, 31] on div "ads-window Job Ad" at bounding box center [490, 28] width 133 height 19
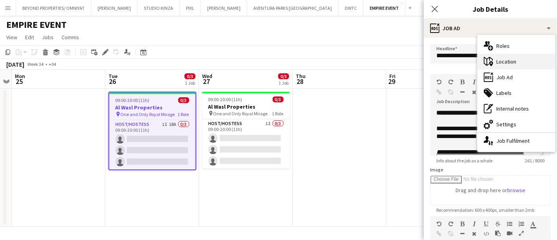
click at [502, 59] on div "maps-pin-1 Location" at bounding box center [516, 62] width 78 height 16
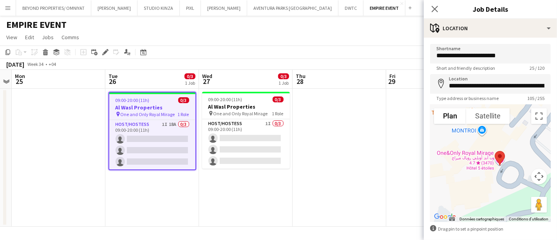
drag, startPoint x: 478, startPoint y: 193, endPoint x: 460, endPoint y: 155, distance: 41.5
click at [460, 155] on div at bounding box center [490, 162] width 121 height 117
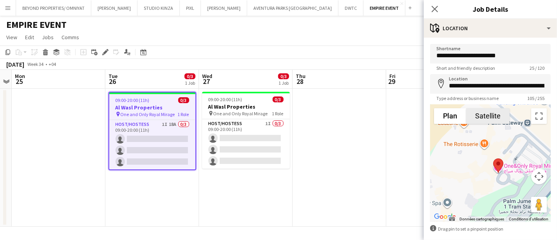
click at [492, 119] on button "Satellite" at bounding box center [487, 116] width 43 height 16
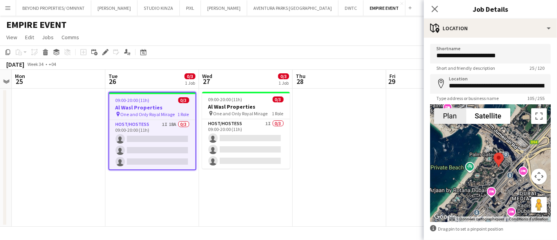
click at [450, 112] on button "Plan" at bounding box center [450, 116] width 32 height 16
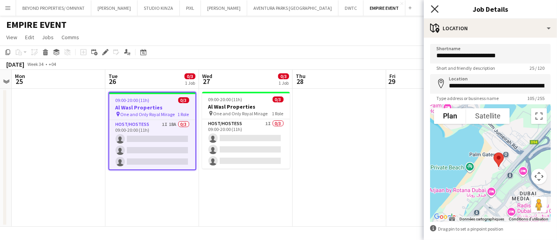
click at [436, 9] on icon at bounding box center [434, 8] width 7 height 7
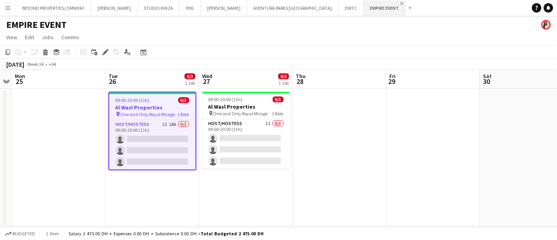
click at [400, 3] on app-icon "Close" at bounding box center [401, 3] width 3 height 3
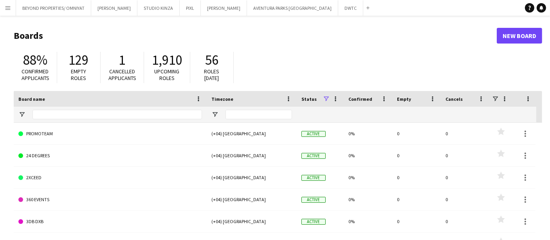
click at [9, 11] on app-icon "Menu" at bounding box center [8, 8] width 6 height 6
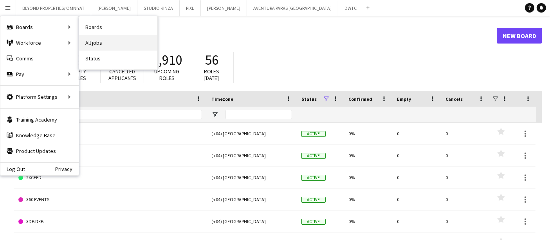
click at [112, 46] on link "All jobs" at bounding box center [118, 43] width 78 height 16
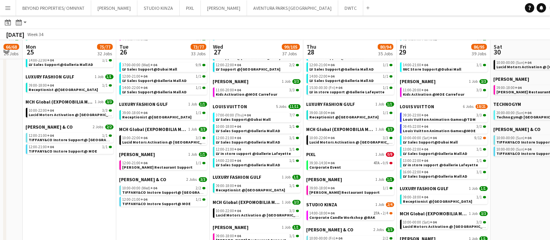
scroll to position [466, 0]
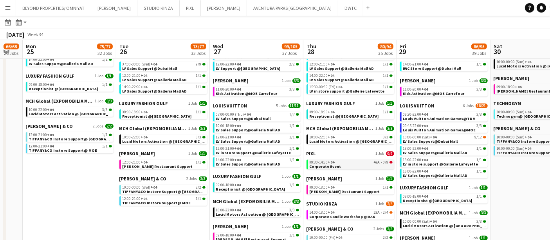
click at [335, 165] on span "Corporate Event" at bounding box center [326, 166] width 32 height 5
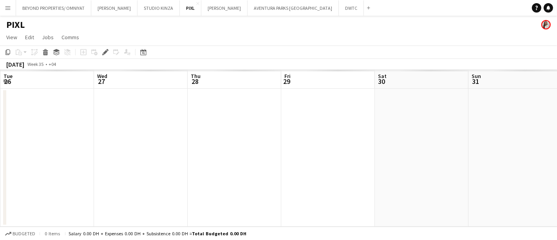
scroll to position [0, 269]
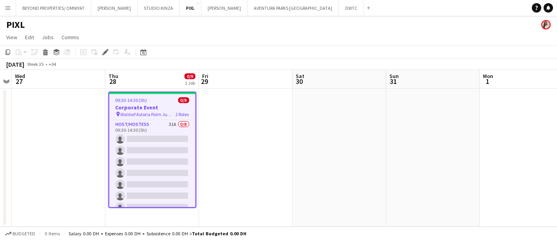
click at [145, 97] on app-job-card "09:30-14:30 (5h) 0/9 Corporate Event pin Waldorf Astoria Palm Jumeirah 2 Roles …" at bounding box center [152, 150] width 88 height 116
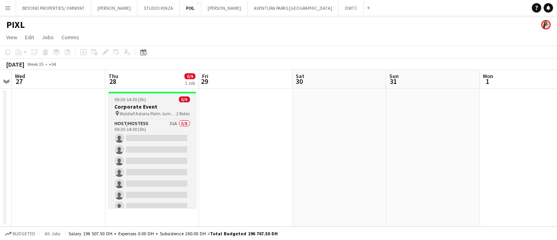
click at [145, 97] on span "09:30-14:30 (5h)" at bounding box center [131, 99] width 32 height 6
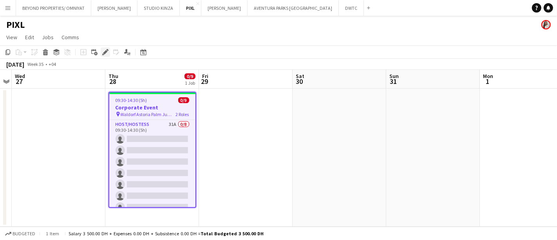
click at [107, 54] on icon "Edit" at bounding box center [105, 52] width 6 height 6
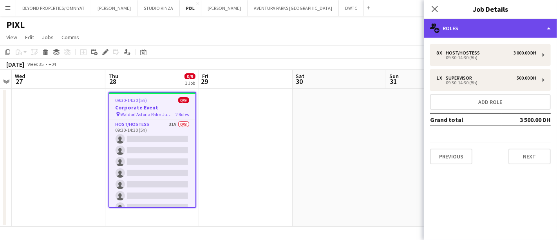
click at [486, 27] on div "multiple-users-add Roles" at bounding box center [490, 28] width 133 height 19
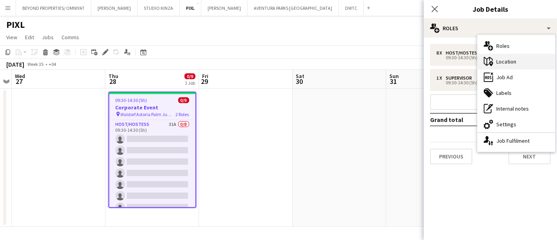
click at [508, 64] on div "maps-pin-1 Location" at bounding box center [516, 62] width 78 height 16
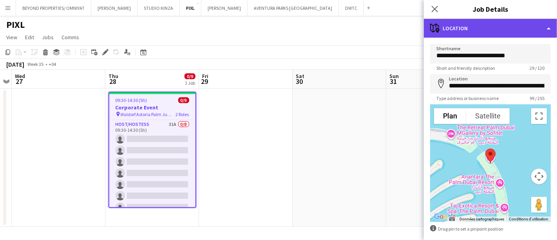
click at [463, 31] on div "maps-pin-1 Location" at bounding box center [490, 28] width 133 height 19
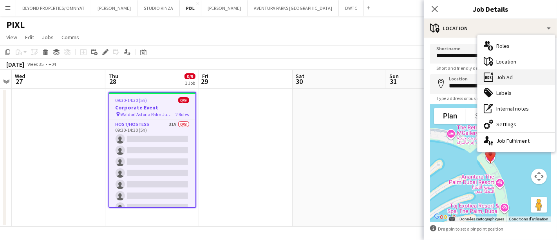
click at [521, 78] on div "ads-window Job Ad" at bounding box center [516, 77] width 78 height 16
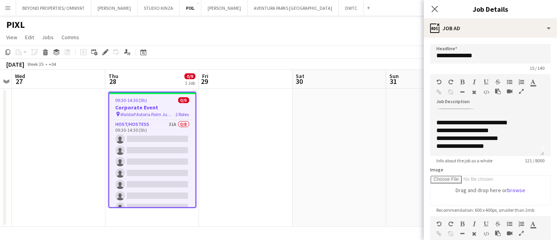
scroll to position [0, 0]
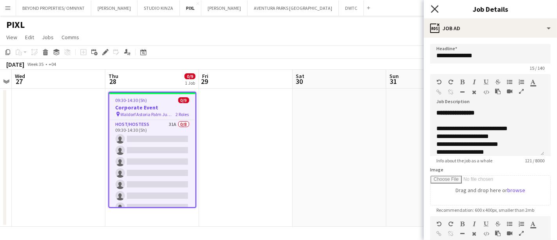
click at [435, 8] on icon at bounding box center [434, 8] width 7 height 7
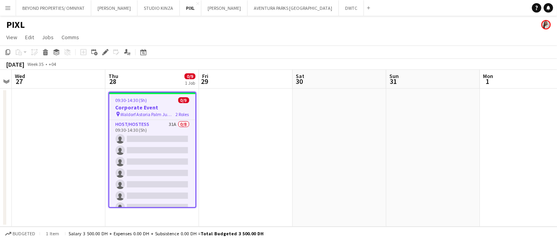
click at [9, 7] on app-icon "Menu" at bounding box center [8, 8] width 6 height 6
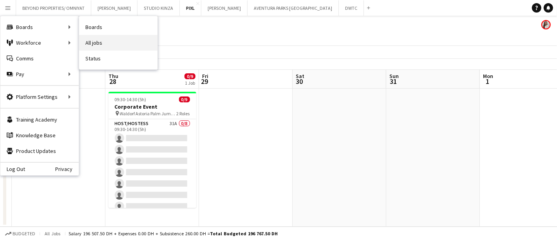
click at [112, 45] on link "All jobs" at bounding box center [118, 43] width 78 height 16
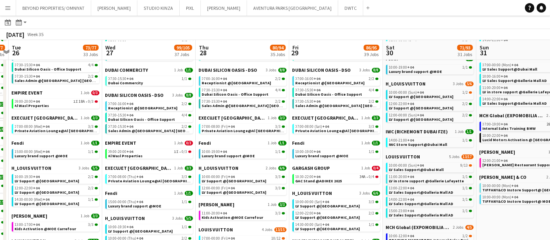
scroll to position [282, 0]
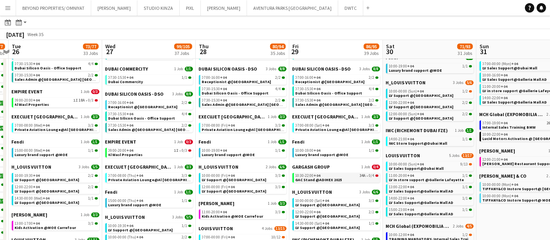
click at [325, 177] on span "GAC Stand @ADIHEX 2025" at bounding box center [319, 179] width 47 height 5
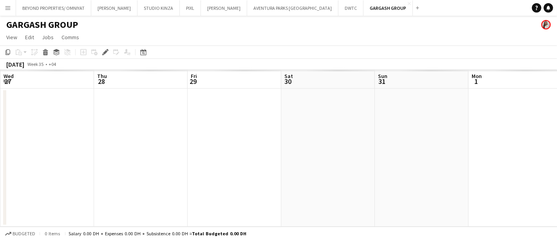
scroll to position [0, 269]
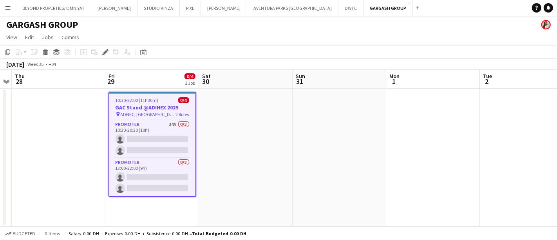
click at [145, 102] on span "10:30-22:00 (11h30m)" at bounding box center [137, 100] width 43 height 6
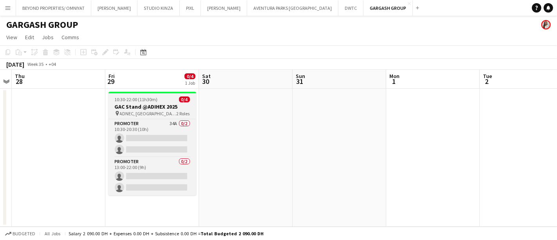
click at [137, 102] on app-job-card "10:30-22:00 (11h30m) 0/4 GAC Stand @ADIHEX 2025 pin ADNEC, Abu Dhabi 2 Roles Pr…" at bounding box center [152, 143] width 88 height 103
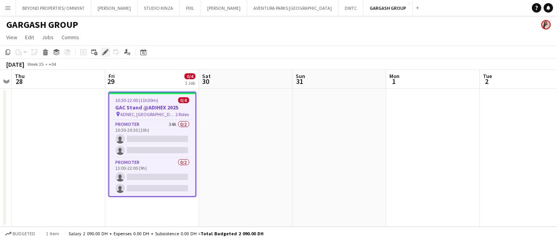
click at [102, 52] on icon "Edit" at bounding box center [105, 52] width 6 height 6
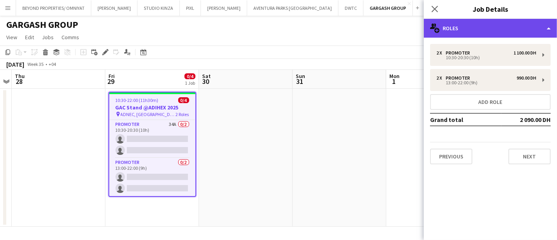
click at [480, 24] on div "multiple-users-add Roles" at bounding box center [490, 28] width 133 height 19
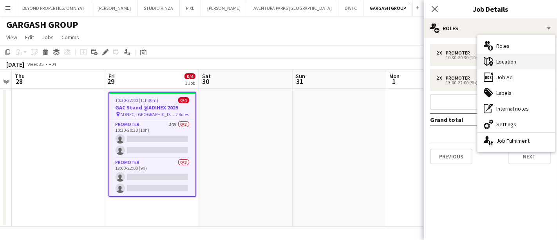
click at [510, 65] on div "maps-pin-1 Location" at bounding box center [516, 62] width 78 height 16
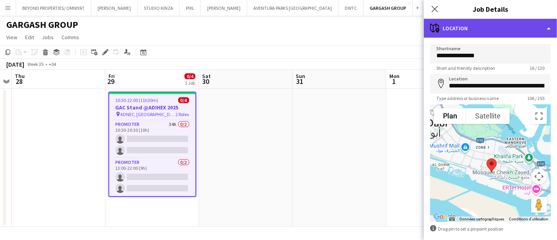
click at [475, 26] on div "maps-pin-1 Location" at bounding box center [490, 28] width 133 height 19
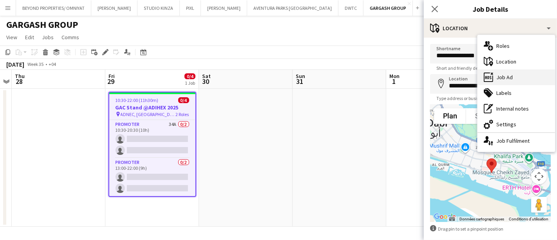
click at [508, 78] on div "ads-window Job Ad" at bounding box center [516, 77] width 78 height 16
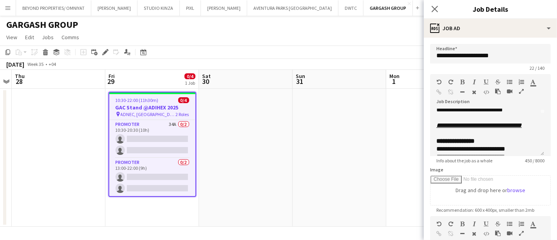
scroll to position [0, 0]
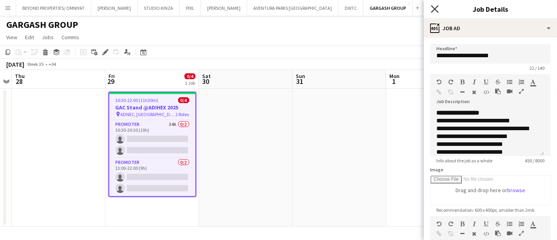
click at [434, 9] on icon at bounding box center [434, 8] width 7 height 7
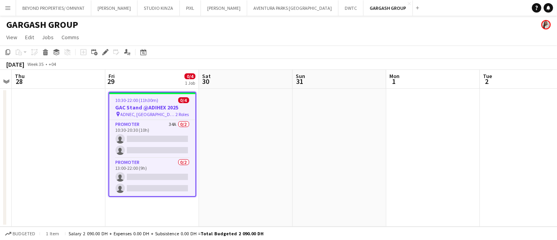
click at [5, 2] on button "Menu" at bounding box center [8, 8] width 16 height 16
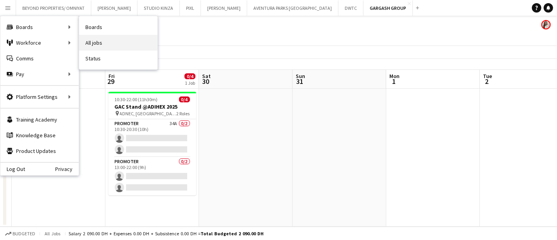
click at [121, 41] on link "All jobs" at bounding box center [118, 43] width 78 height 16
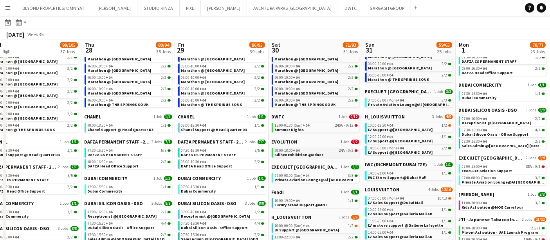
scroll to position [146, 0]
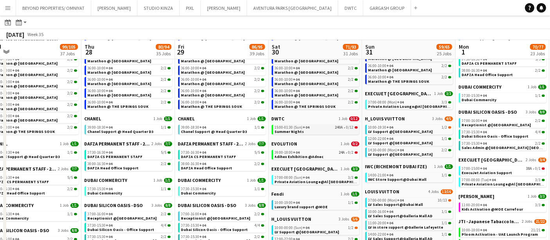
click at [300, 126] on span "15:00-01:30 (Sun) +04" at bounding box center [292, 127] width 35 height 4
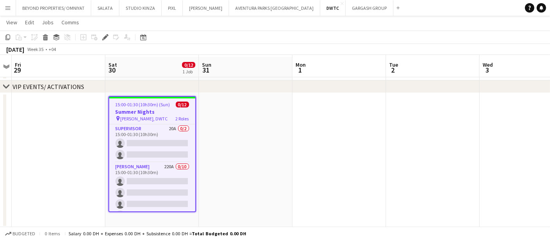
scroll to position [29, 0]
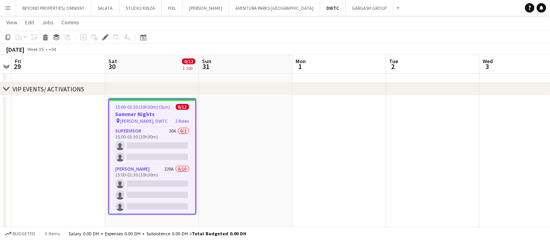
click at [158, 107] on span "15:00-01:30 (10h30m) (Sun)" at bounding box center [143, 107] width 55 height 6
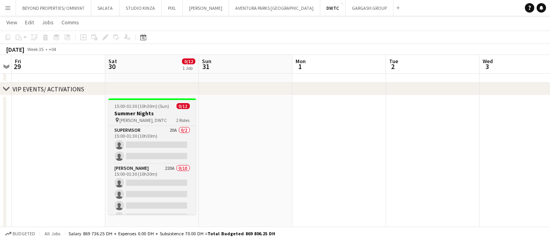
click at [158, 107] on span "15:00-01:30 (10h30m) (Sun)" at bounding box center [142, 106] width 55 height 6
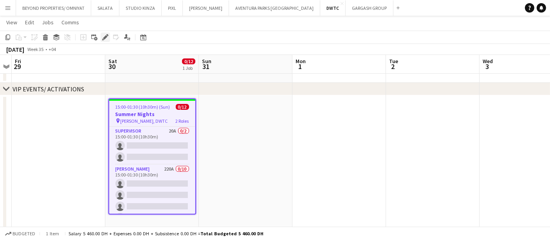
click at [102, 36] on icon "Edit" at bounding box center [105, 37] width 6 height 6
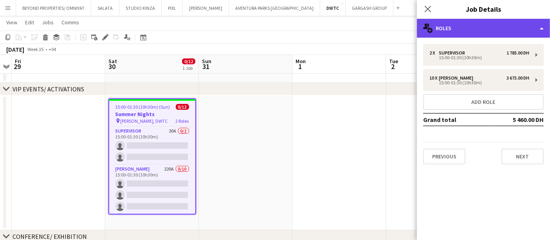
click at [464, 34] on div "multiple-users-add Roles" at bounding box center [483, 28] width 133 height 19
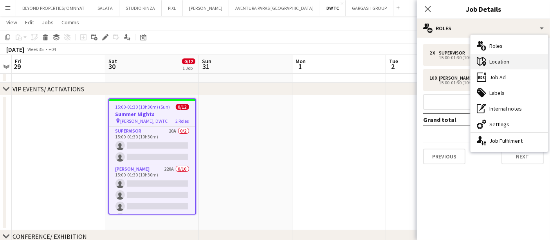
click at [519, 64] on div "maps-pin-1 Location" at bounding box center [510, 62] width 78 height 16
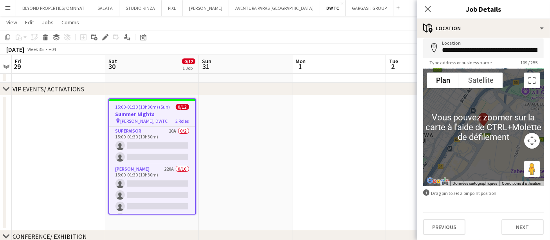
scroll to position [0, 0]
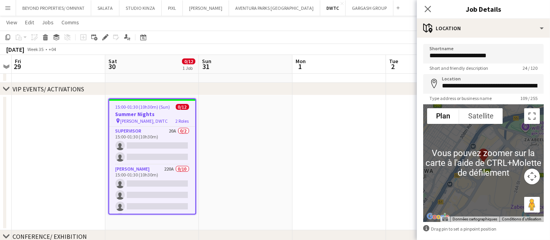
click at [461, 38] on div "**********" at bounding box center [483, 157] width 133 height 239
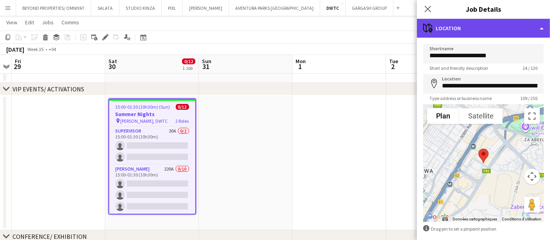
click at [461, 31] on div "maps-pin-1 Location" at bounding box center [483, 28] width 133 height 19
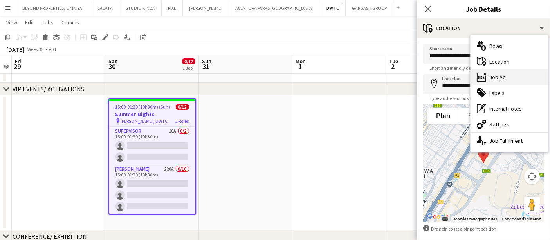
click at [491, 80] on div "ads-window Job Ad" at bounding box center [510, 77] width 78 height 16
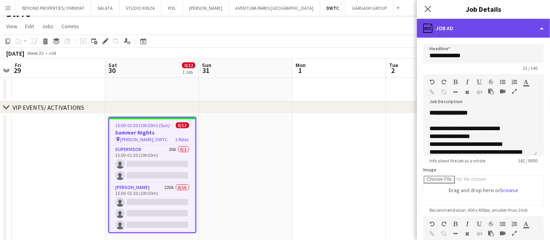
click at [442, 29] on div "ads-window Job Ad" at bounding box center [483, 28] width 133 height 19
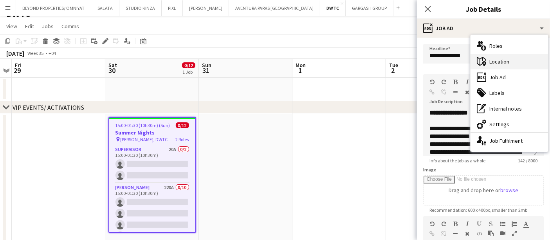
click at [503, 56] on div "maps-pin-1 Location" at bounding box center [510, 62] width 78 height 16
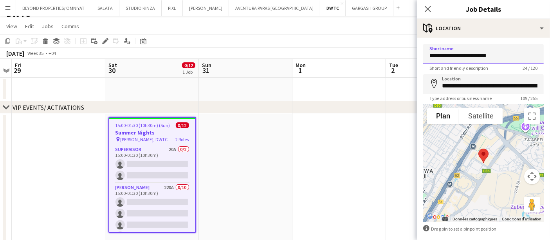
drag, startPoint x: 430, startPoint y: 56, endPoint x: 507, endPoint y: 64, distance: 77.6
click at [507, 64] on app-form-group "**********" at bounding box center [483, 57] width 121 height 27
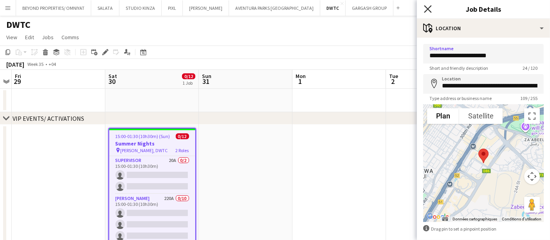
click at [429, 8] on icon at bounding box center [427, 8] width 7 height 7
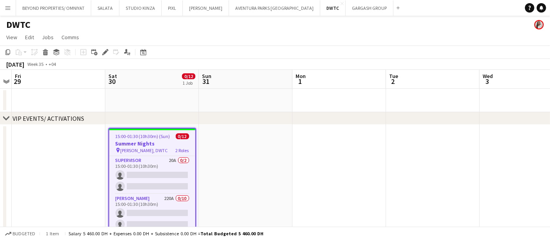
click at [9, 5] on app-icon "Menu" at bounding box center [8, 8] width 6 height 6
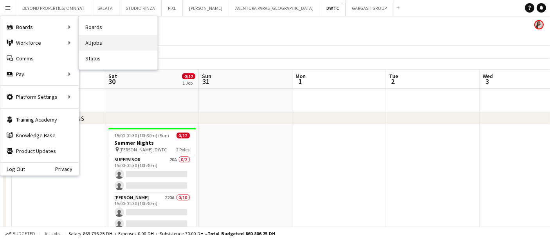
click at [99, 47] on link "All jobs" at bounding box center [118, 43] width 78 height 16
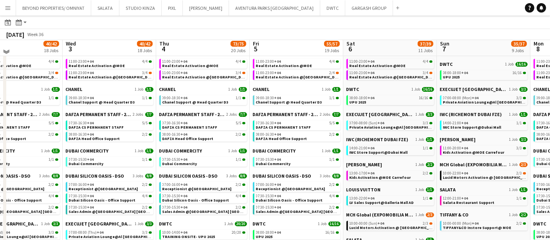
scroll to position [60, 0]
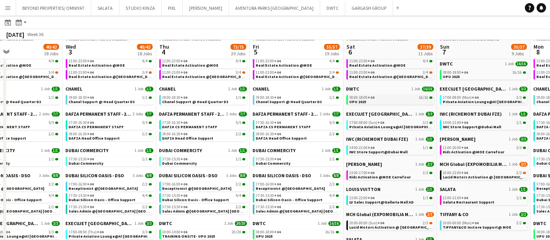
click at [359, 101] on span "UPU 2025" at bounding box center [358, 101] width 17 height 5
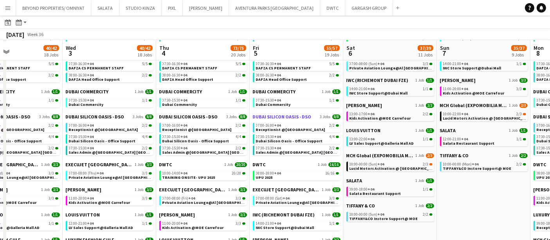
scroll to position [120, 0]
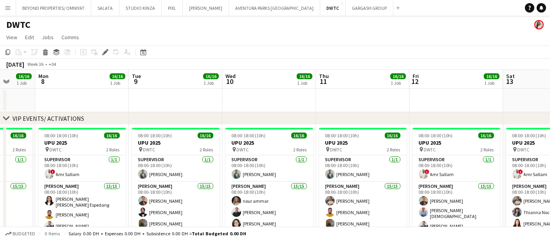
click at [8, 9] on app-icon "Menu" at bounding box center [8, 8] width 6 height 6
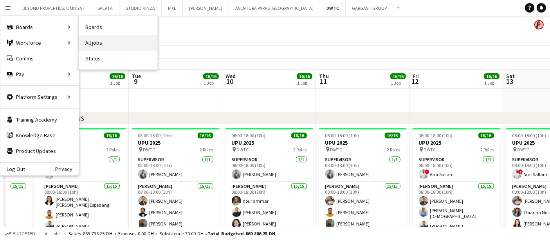
click at [102, 45] on link "All jobs" at bounding box center [118, 43] width 78 height 16
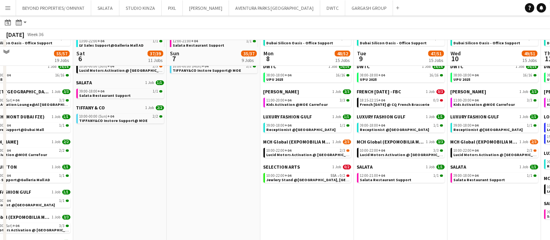
scroll to position [225, 0]
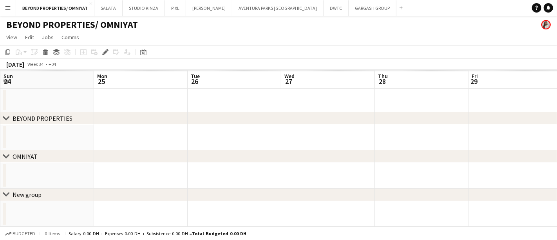
scroll to position [0, 269]
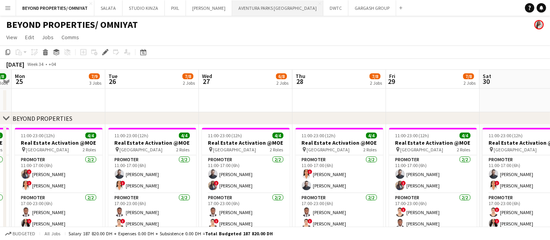
click at [245, 8] on button "AVENTURA PARKS DUBAI Close" at bounding box center [277, 7] width 91 height 15
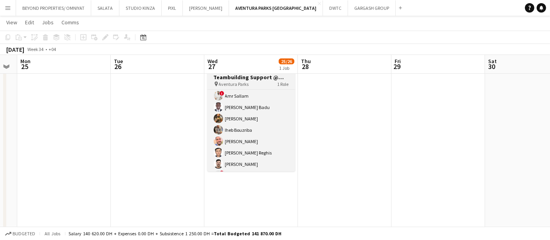
scroll to position [145, 0]
